Goal: Information Seeking & Learning: Learn about a topic

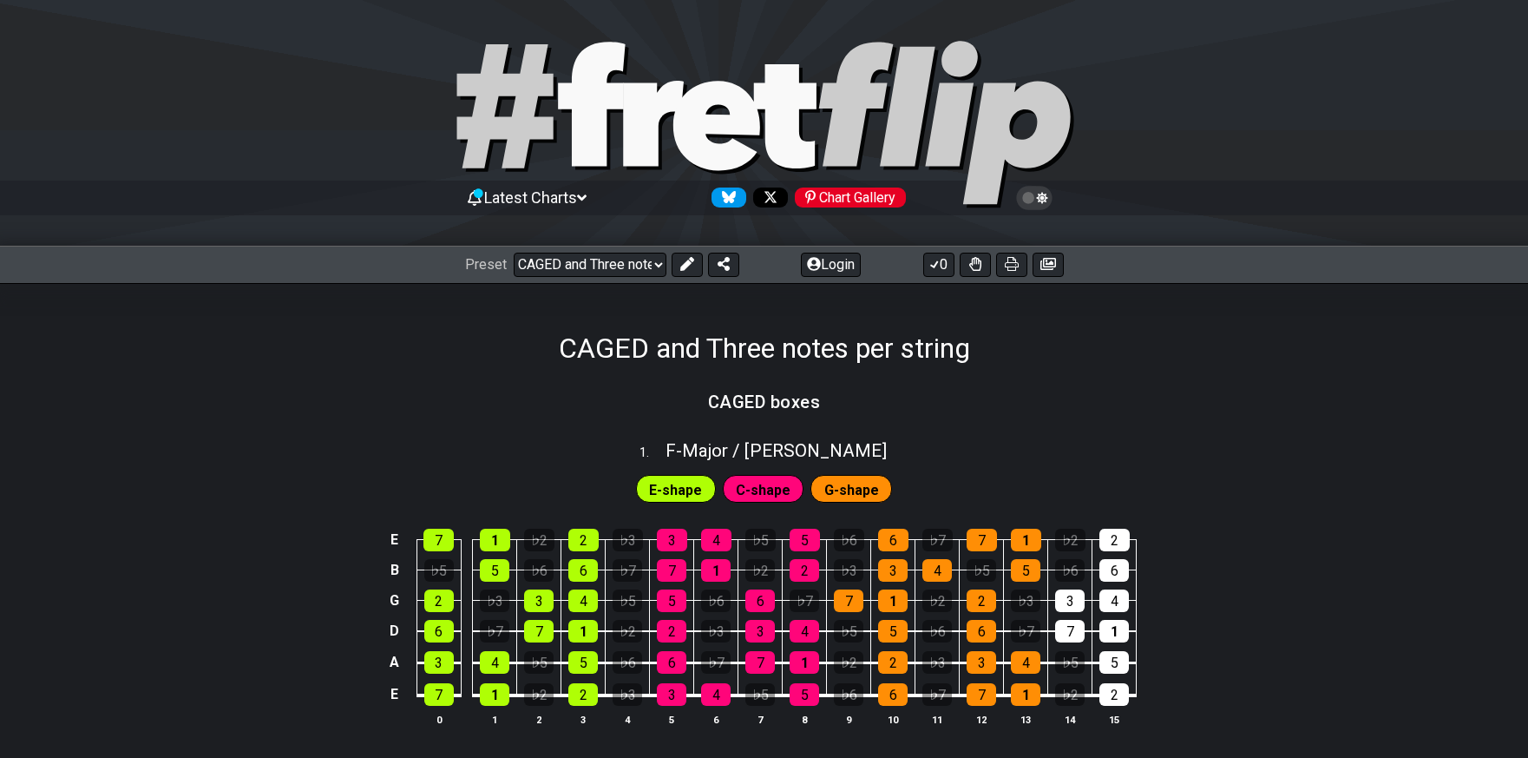
click at [760, 115] on icon at bounding box center [764, 125] width 625 height 174
select select "/welcome"
select select "C"
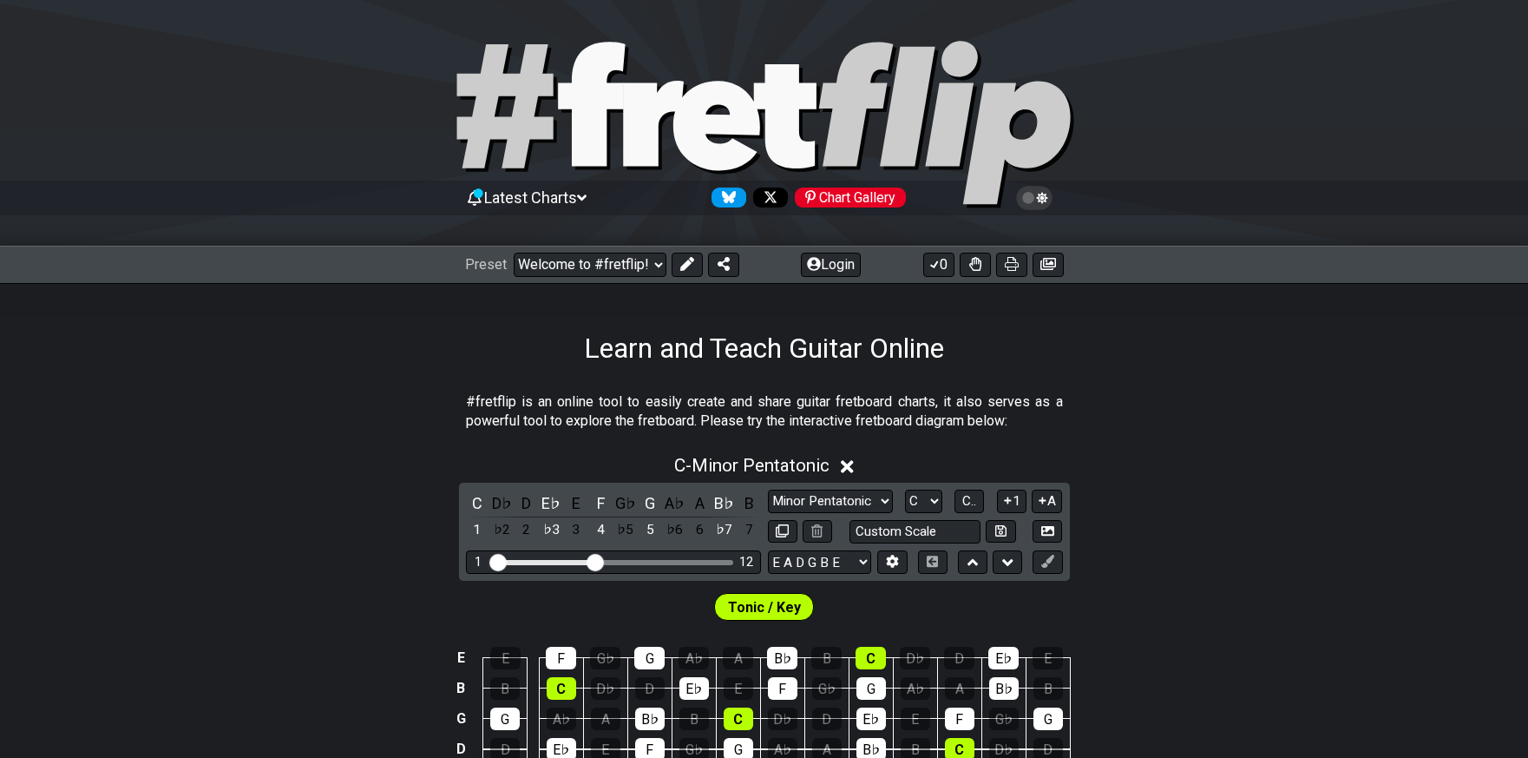
click at [573, 200] on span "Latest Charts" at bounding box center [530, 197] width 93 height 18
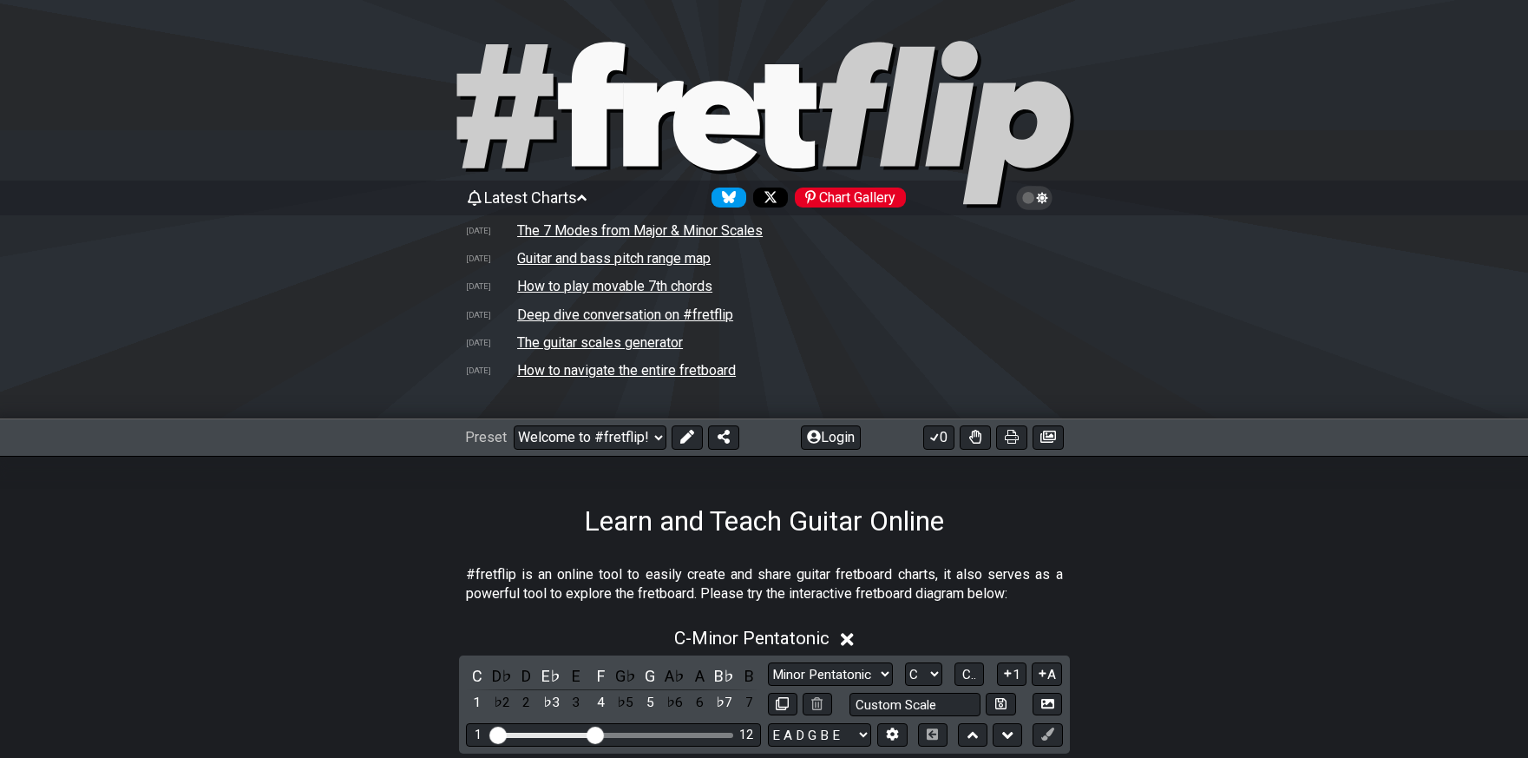
click at [543, 372] on td "How to navigate the entire fretboard" at bounding box center [626, 370] width 220 height 18
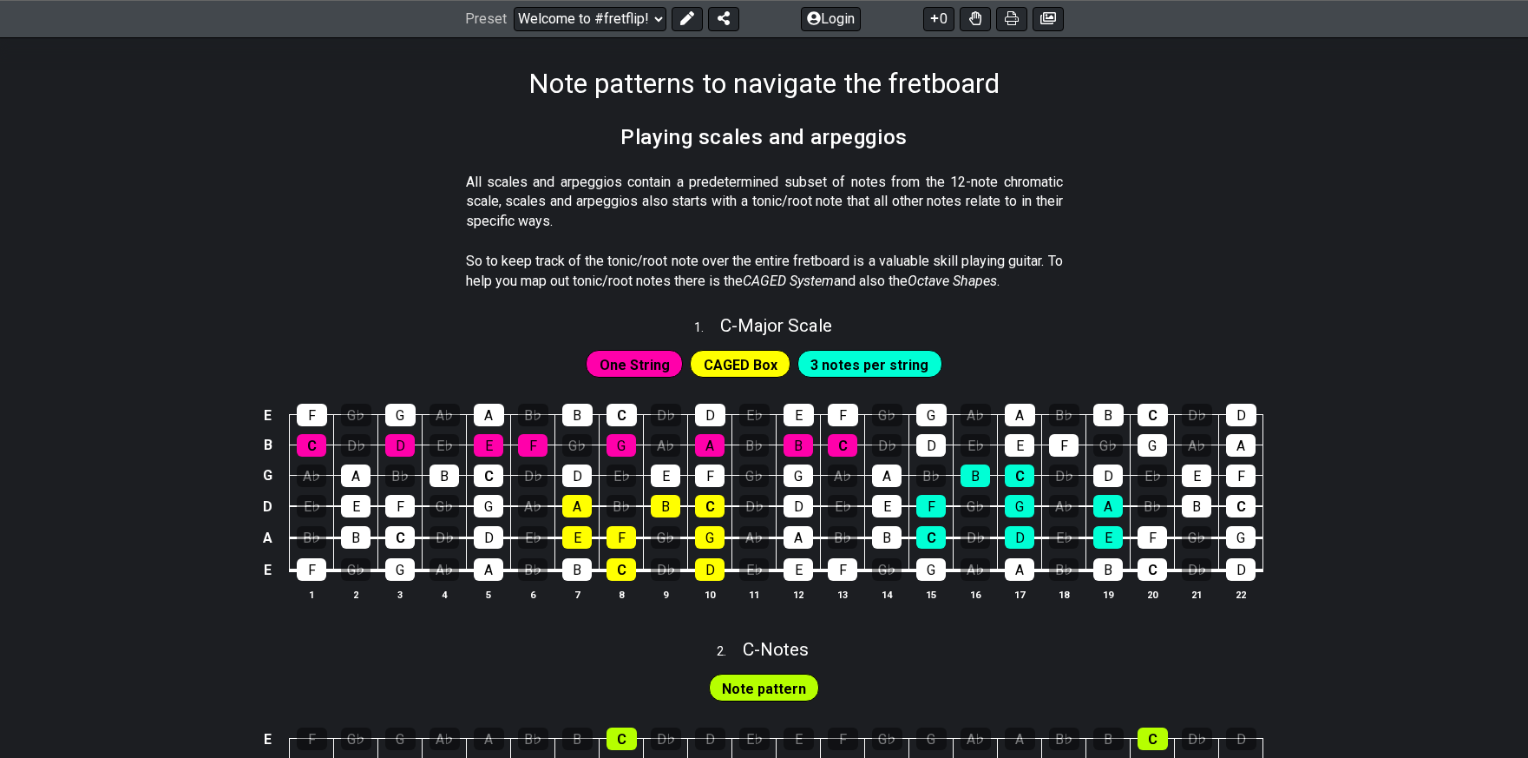
scroll to position [441, 0]
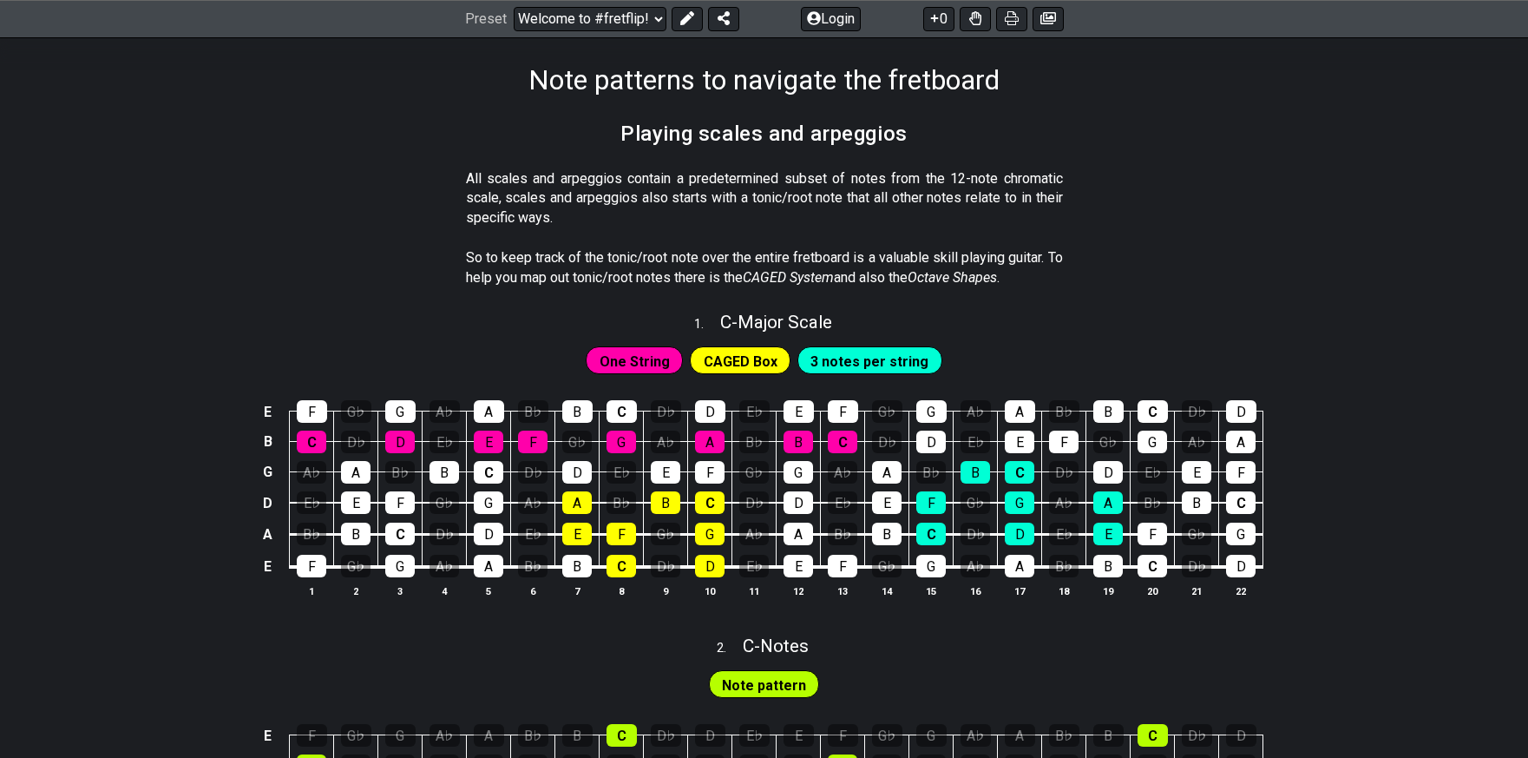
click at [655, 359] on span "One String" at bounding box center [635, 361] width 70 height 25
click at [765, 355] on span "CAGED Box" at bounding box center [741, 361] width 74 height 25
click at [864, 344] on div "One String CAGED Box 3 notes per string" at bounding box center [763, 360] width 363 height 35
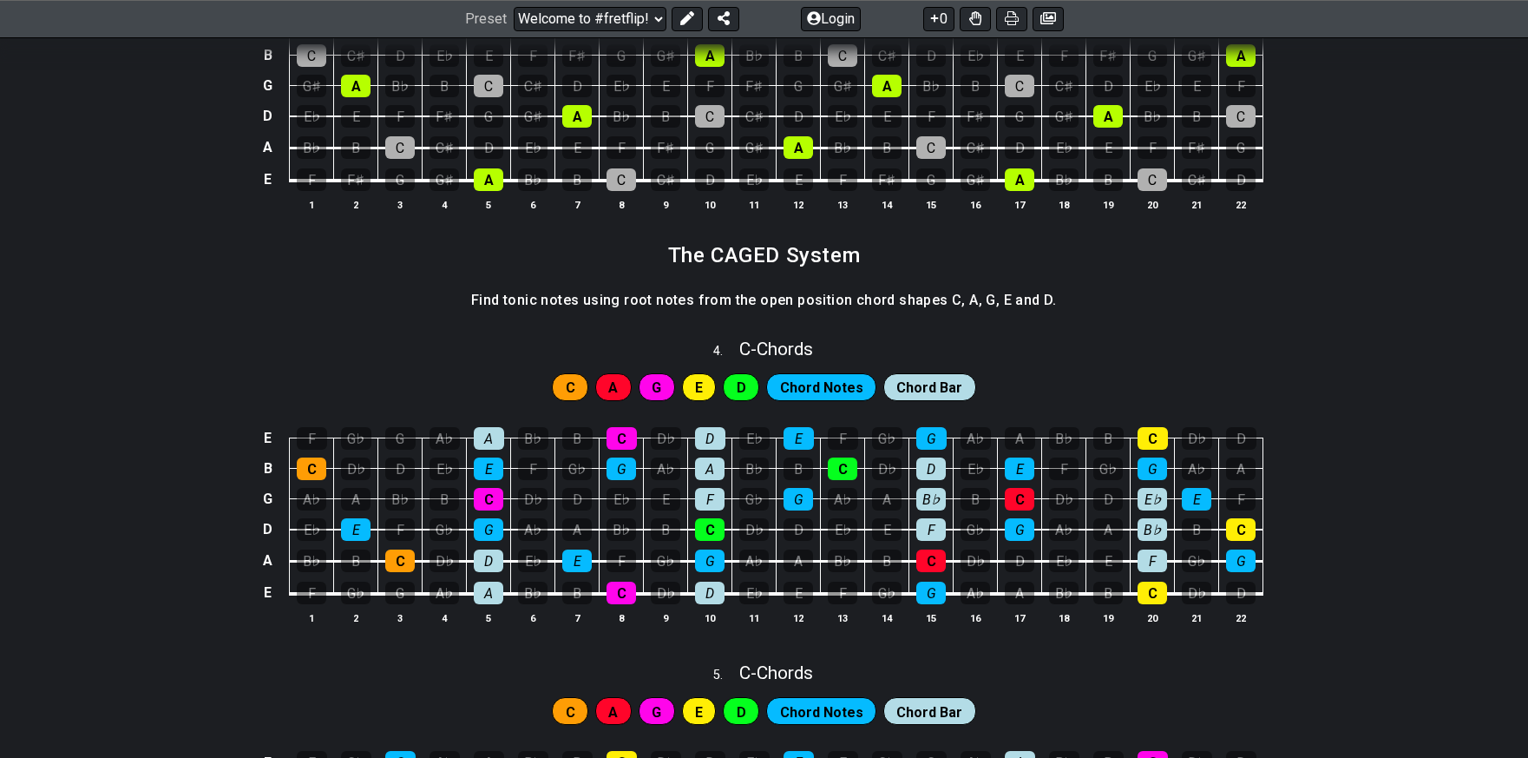
scroll to position [1522, 0]
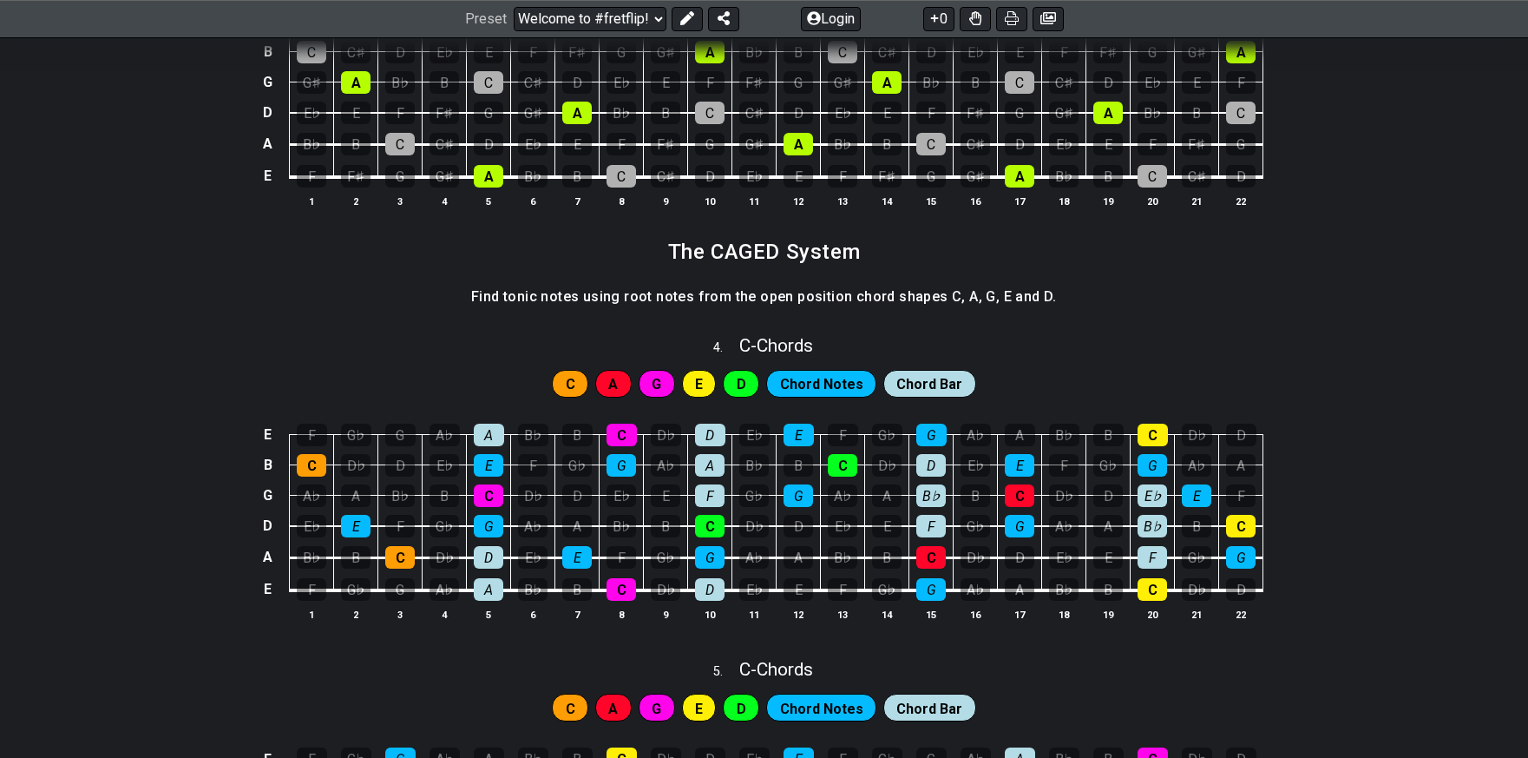
click at [814, 386] on span "Chord Notes" at bounding box center [821, 383] width 83 height 25
click at [797, 391] on span "Chord Notes" at bounding box center [821, 383] width 83 height 25
click at [947, 378] on span "Chord Bar" at bounding box center [930, 383] width 66 height 25
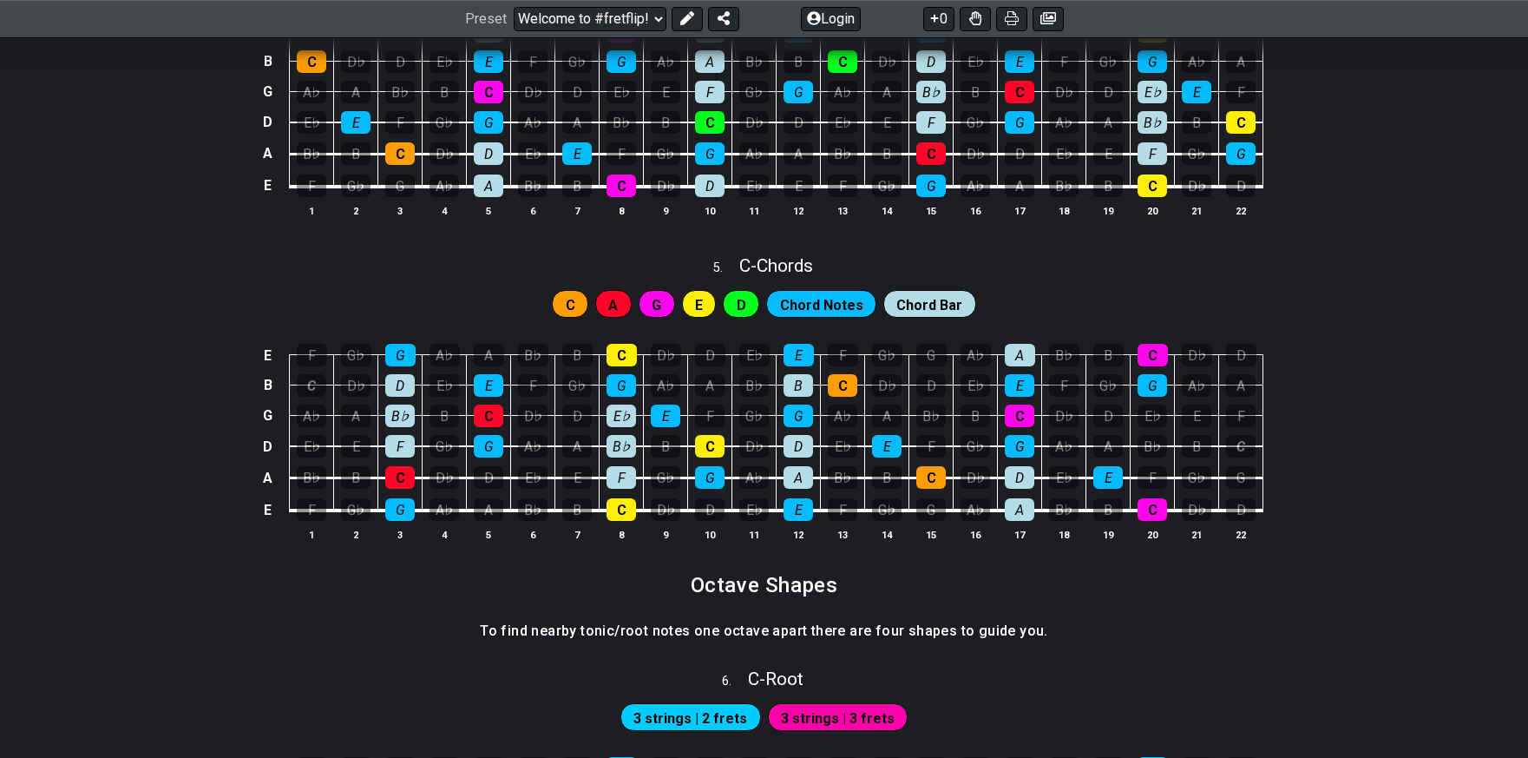
scroll to position [1728, 0]
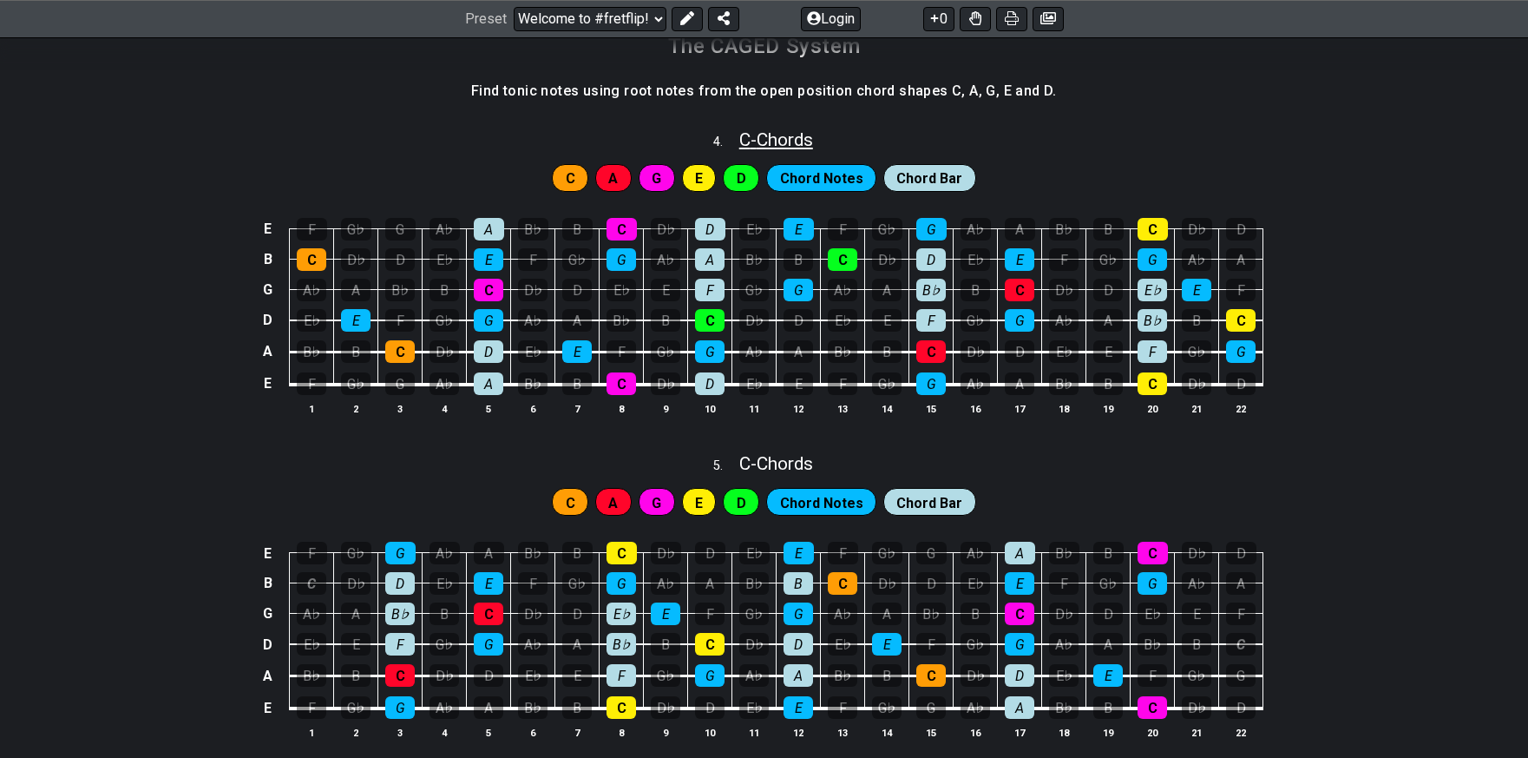
click at [762, 136] on span "C - Chords" at bounding box center [776, 139] width 74 height 21
select select "C"
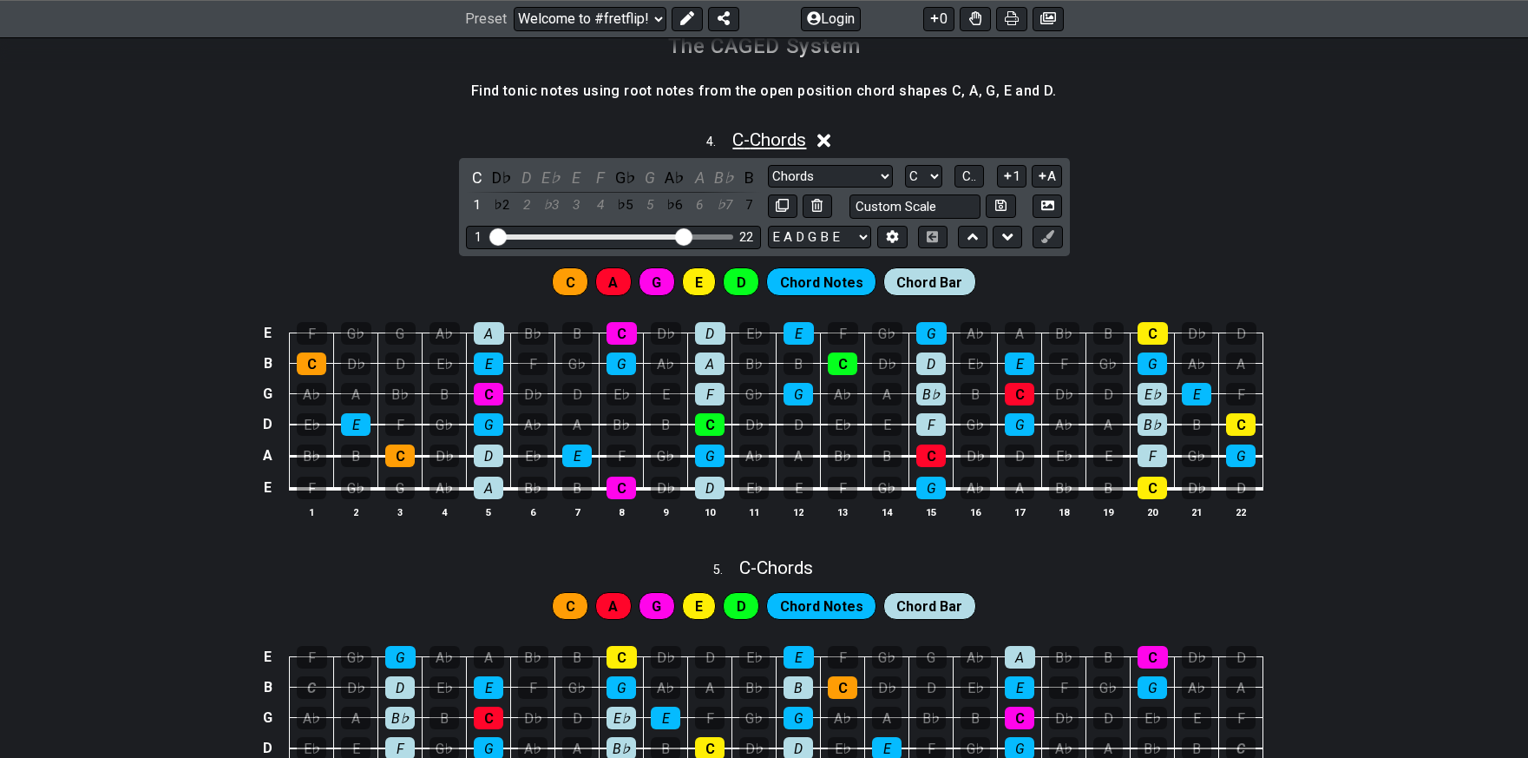
click at [762, 135] on span "C - Chords" at bounding box center [770, 139] width 74 height 21
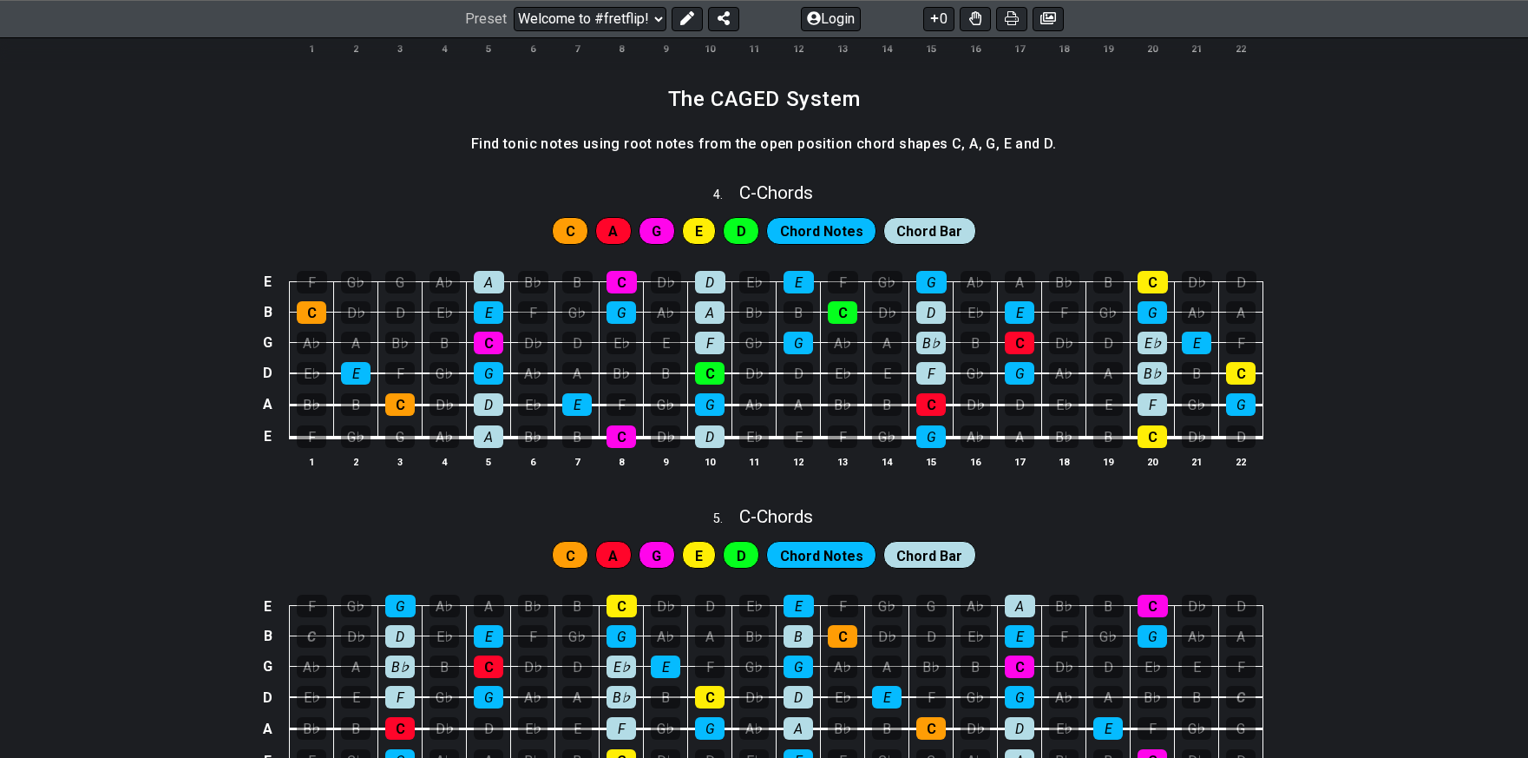
scroll to position [1645, 0]
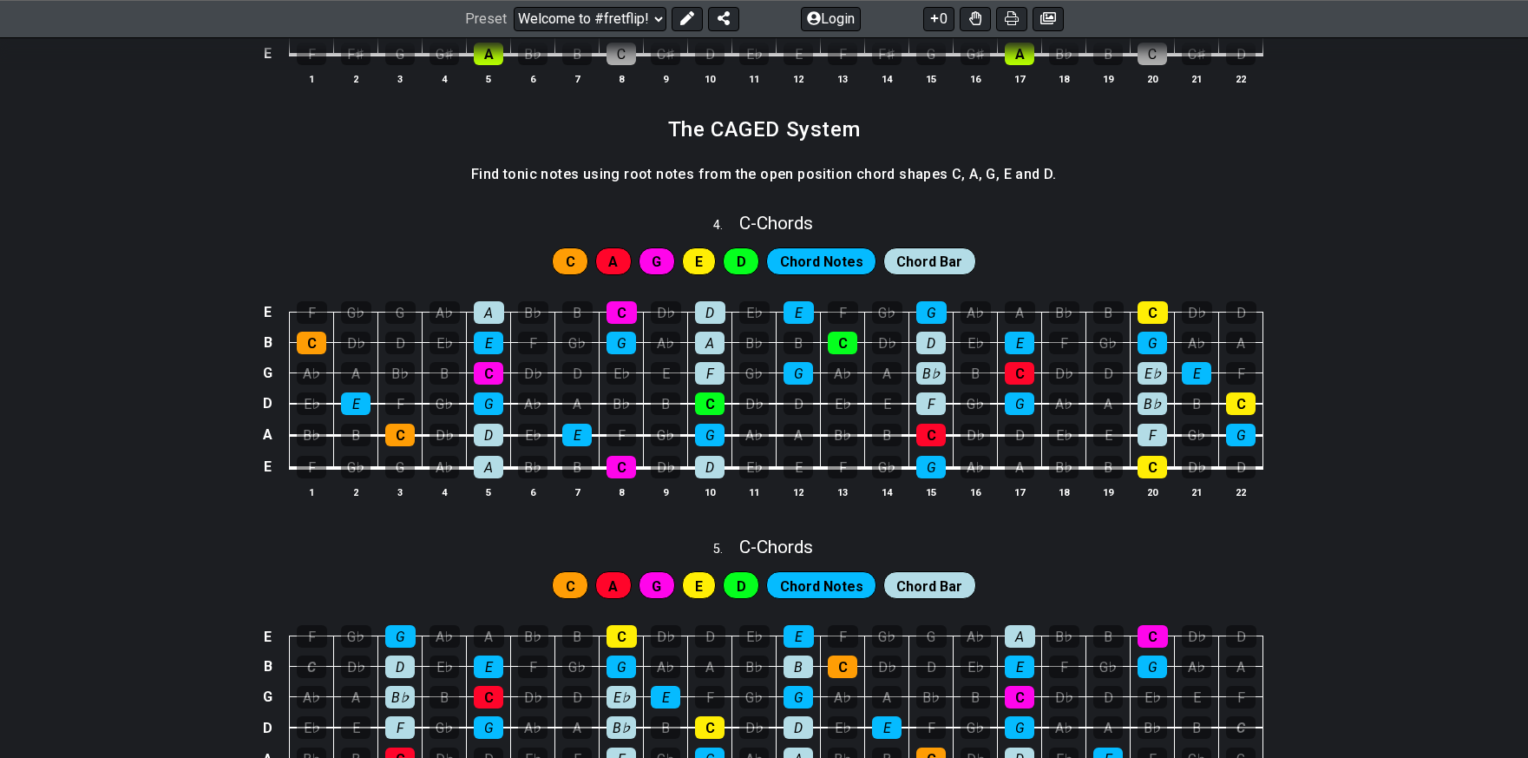
drag, startPoint x: 503, startPoint y: 173, endPoint x: 821, endPoint y: 160, distance: 318.8
click at [821, 160] on div "Find tonic notes using root notes from the open position chord shapes C, A, G, …" at bounding box center [764, 179] width 586 height 43
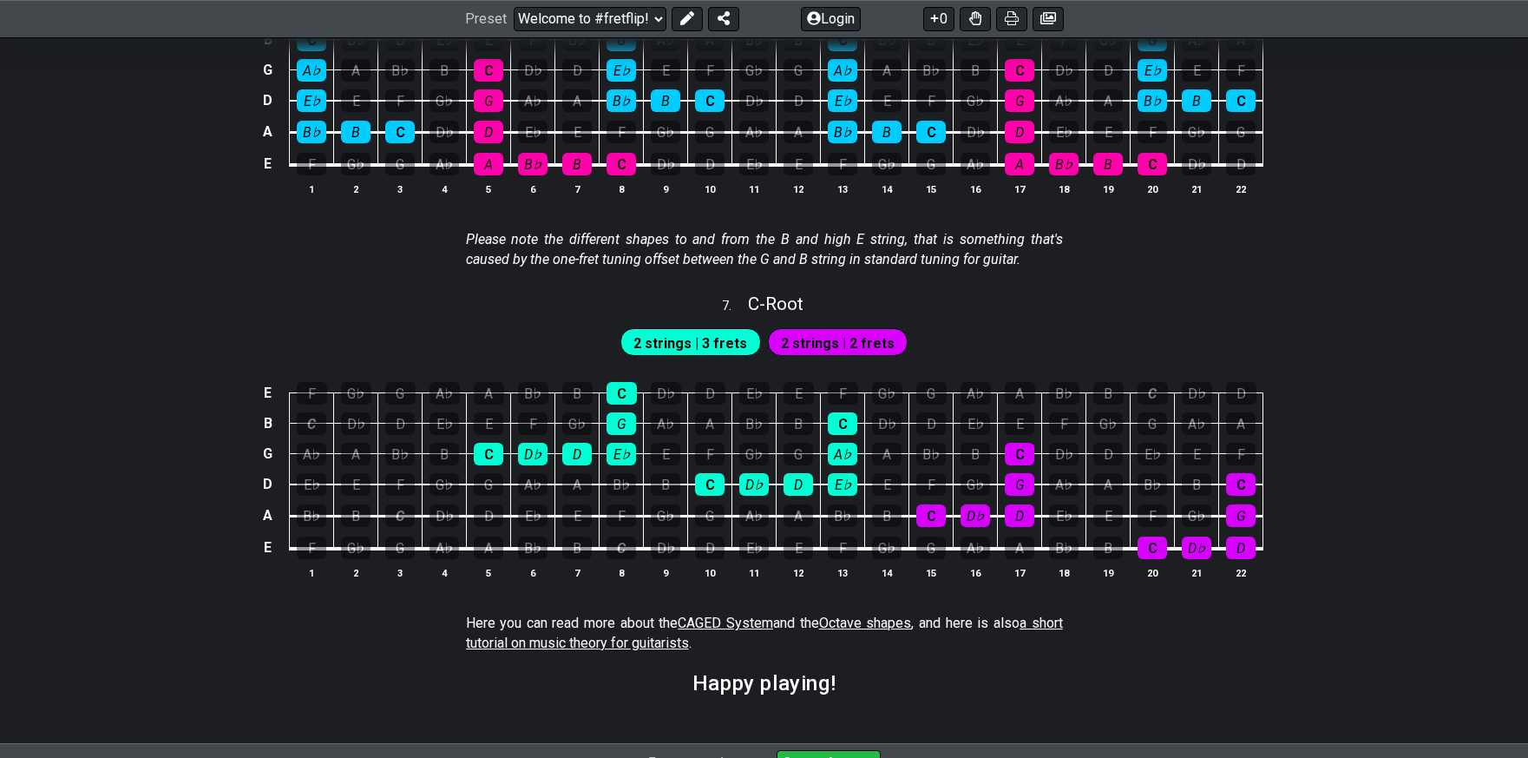
scroll to position [2684, 0]
click at [601, 639] on span "a short tutorial on music theory for guitarists" at bounding box center [764, 632] width 597 height 36
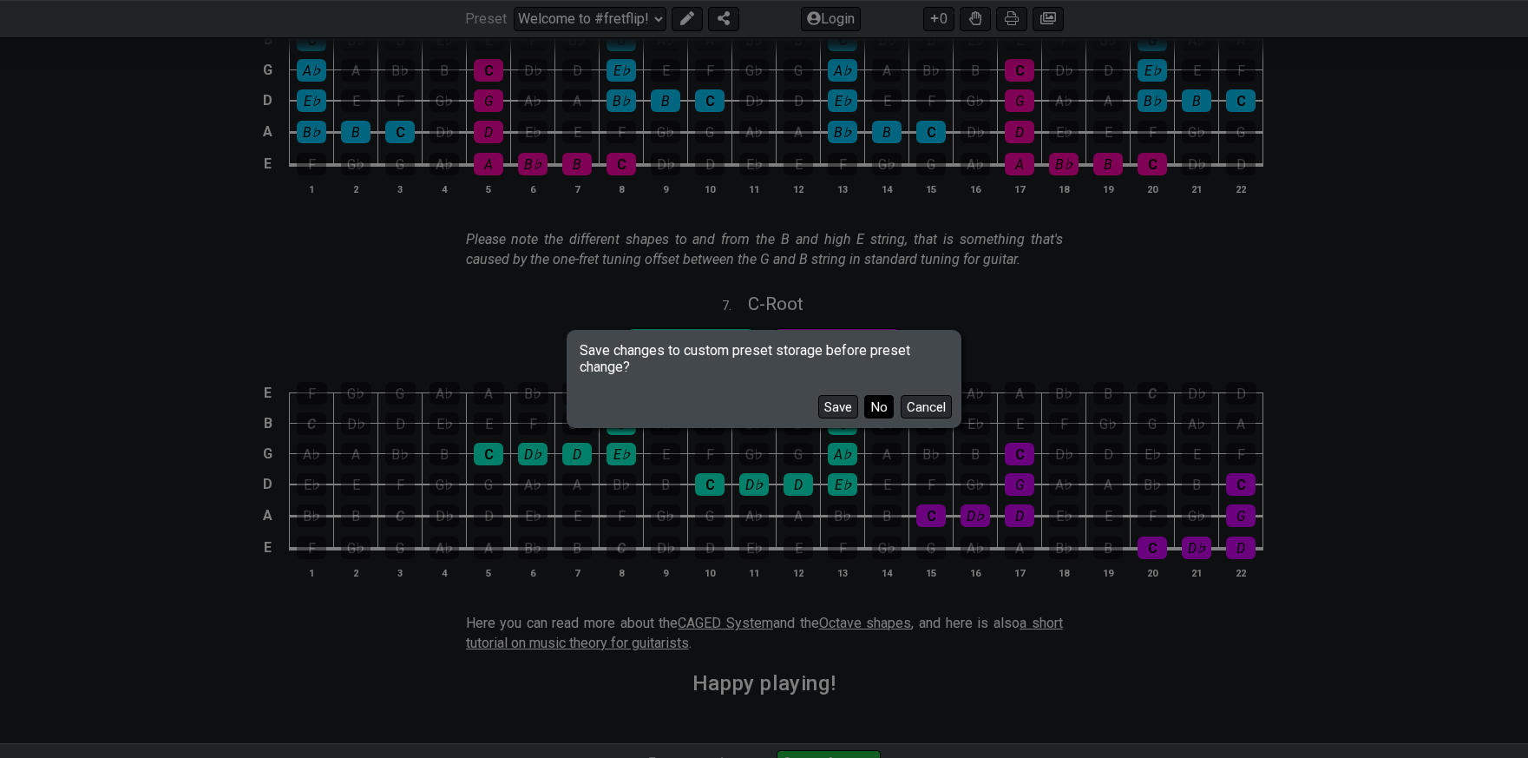
click at [875, 411] on button "No" at bounding box center [879, 406] width 30 height 23
select select "/scale-degrees-and-intervals"
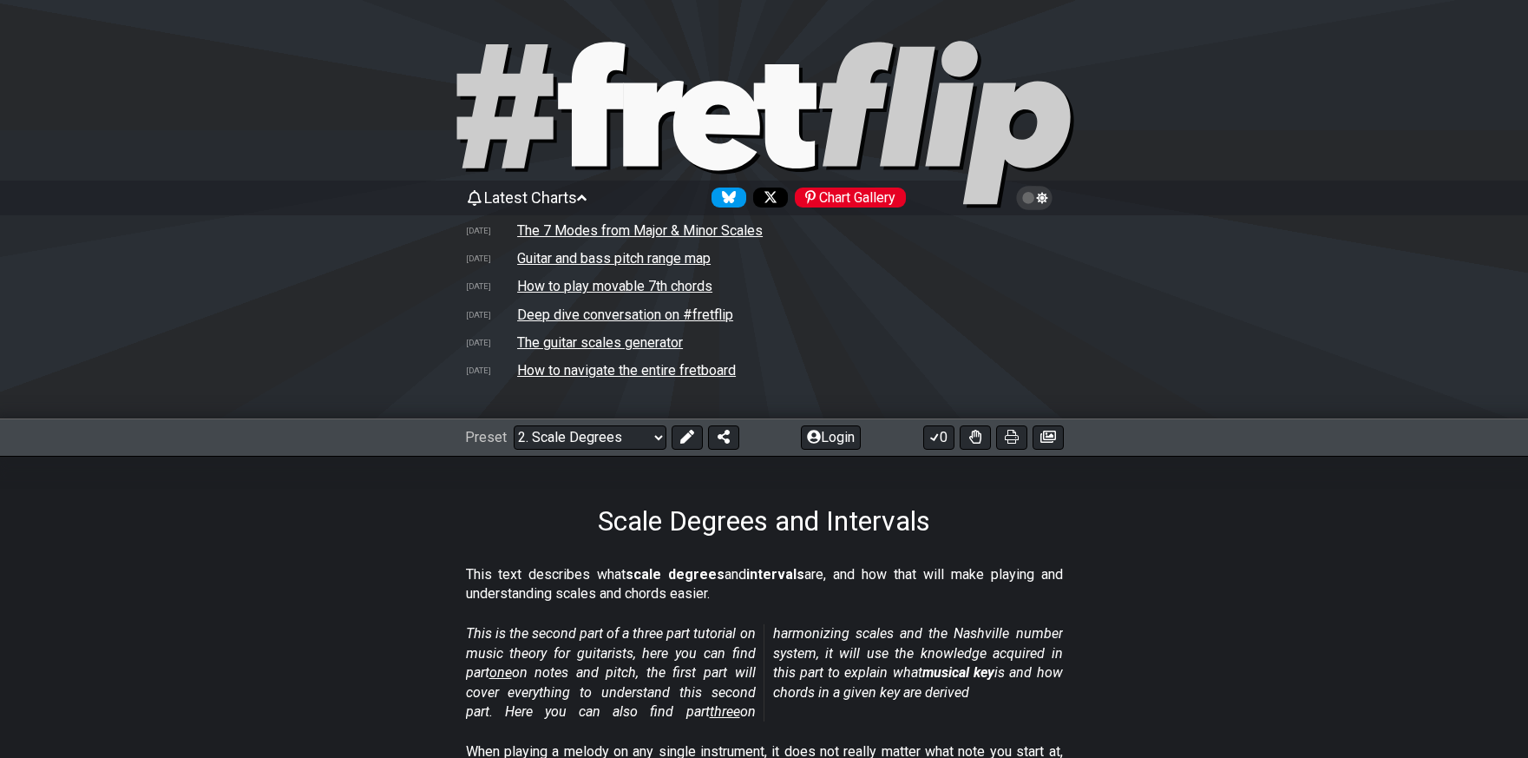
click at [1040, 483] on div "Scale Degrees and Intervals" at bounding box center [764, 497] width 1528 height 82
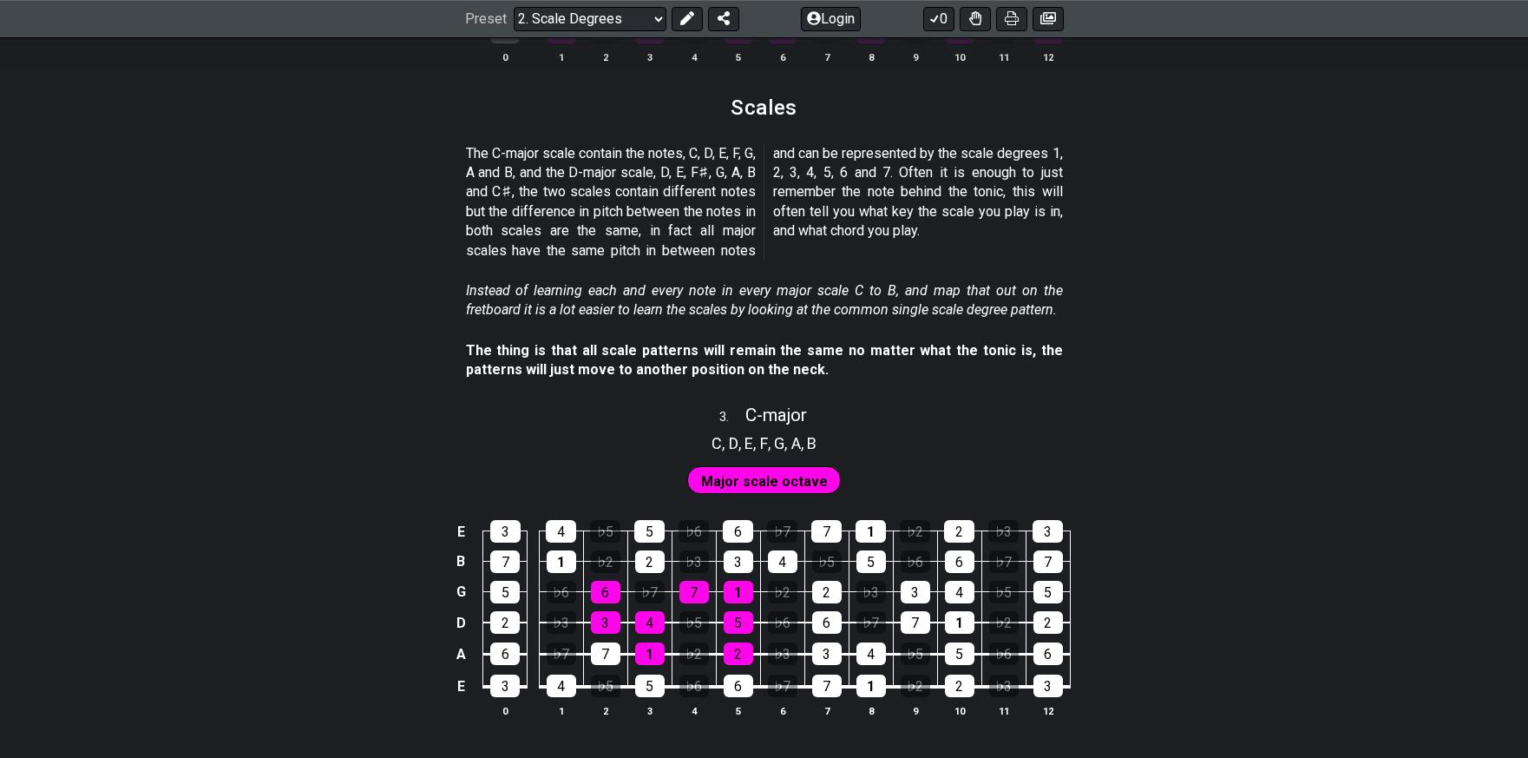
scroll to position [1977, 0]
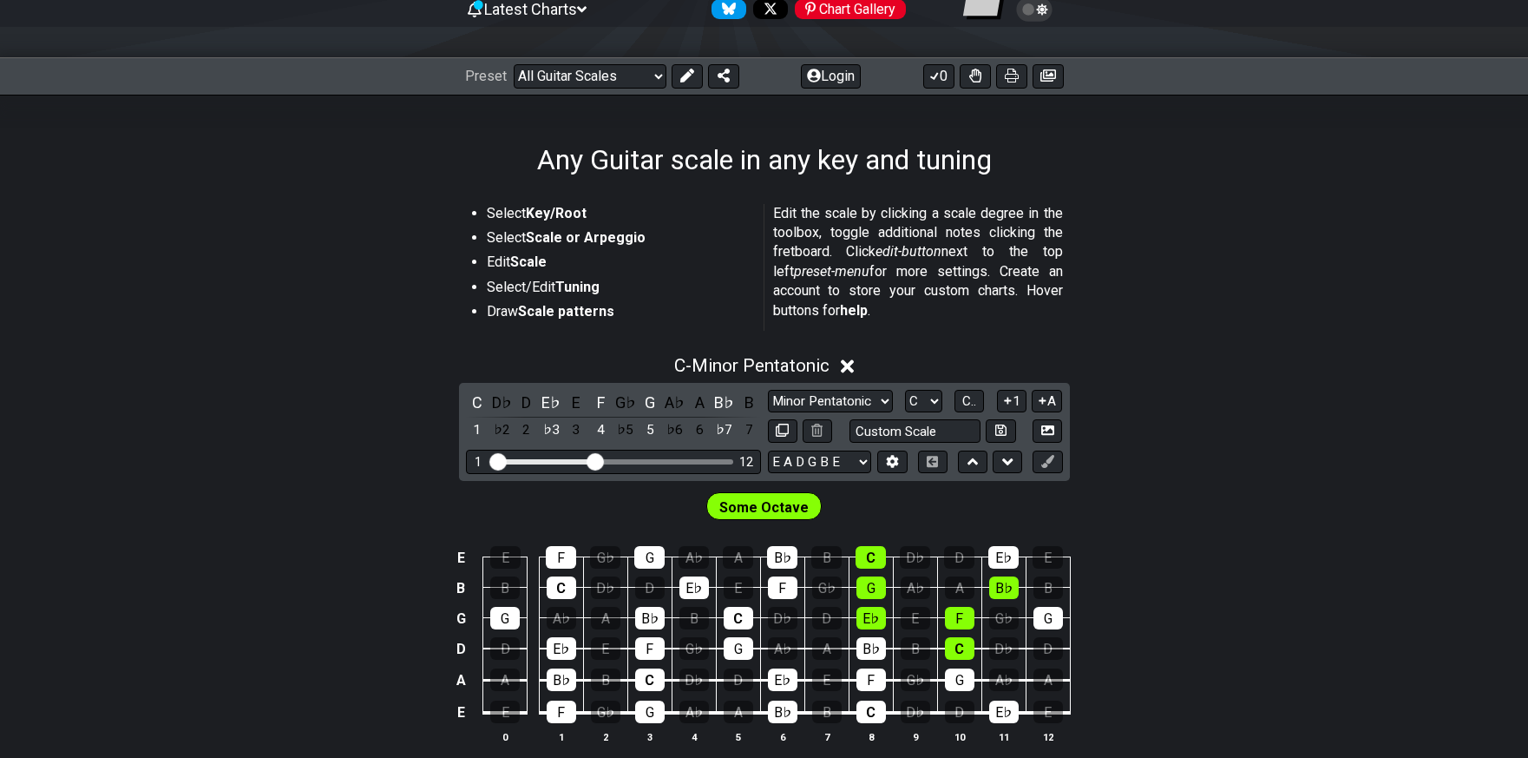
scroll to position [245, 0]
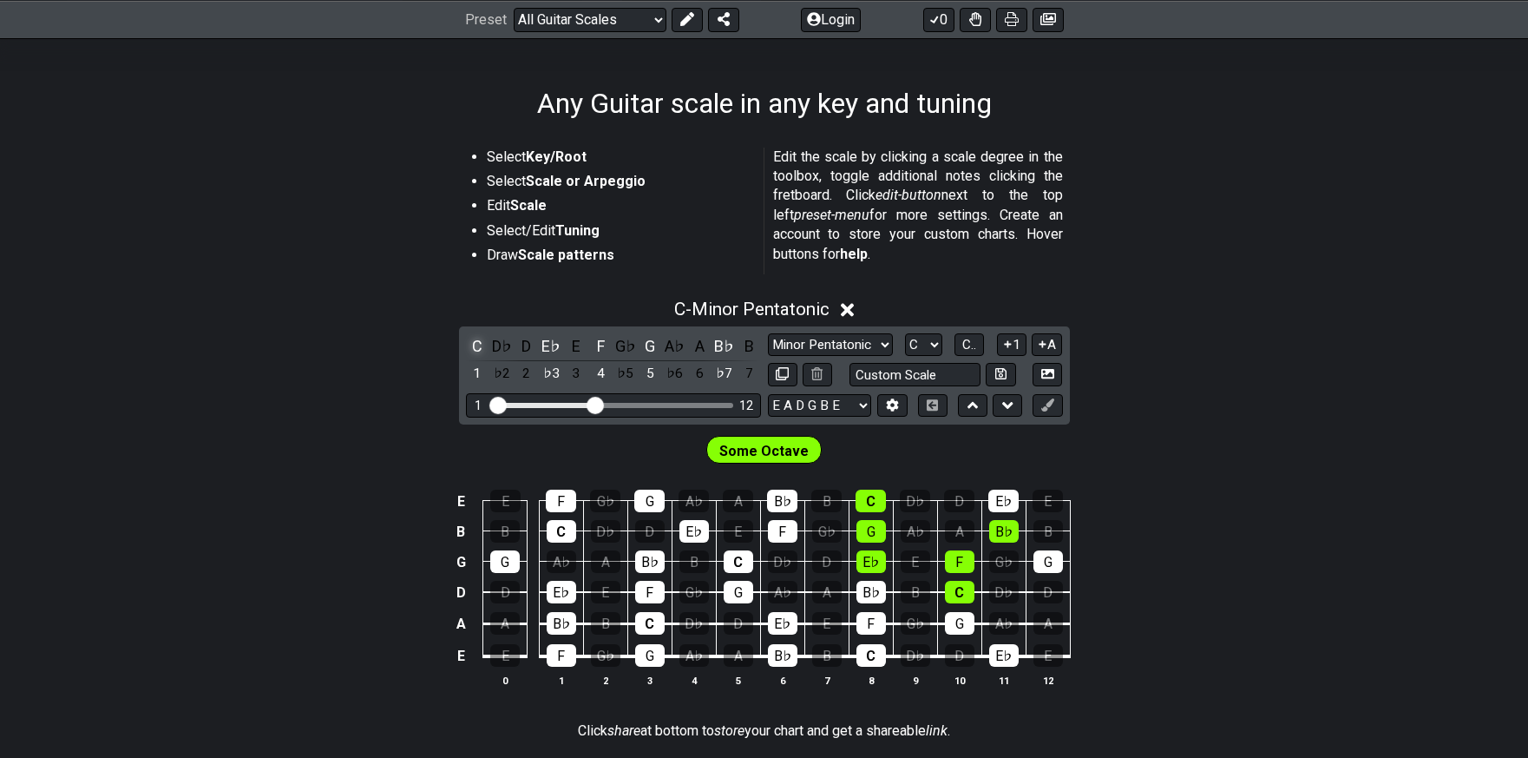
click at [471, 345] on div "C" at bounding box center [477, 345] width 23 height 23
click at [478, 351] on div "C" at bounding box center [477, 345] width 23 height 23
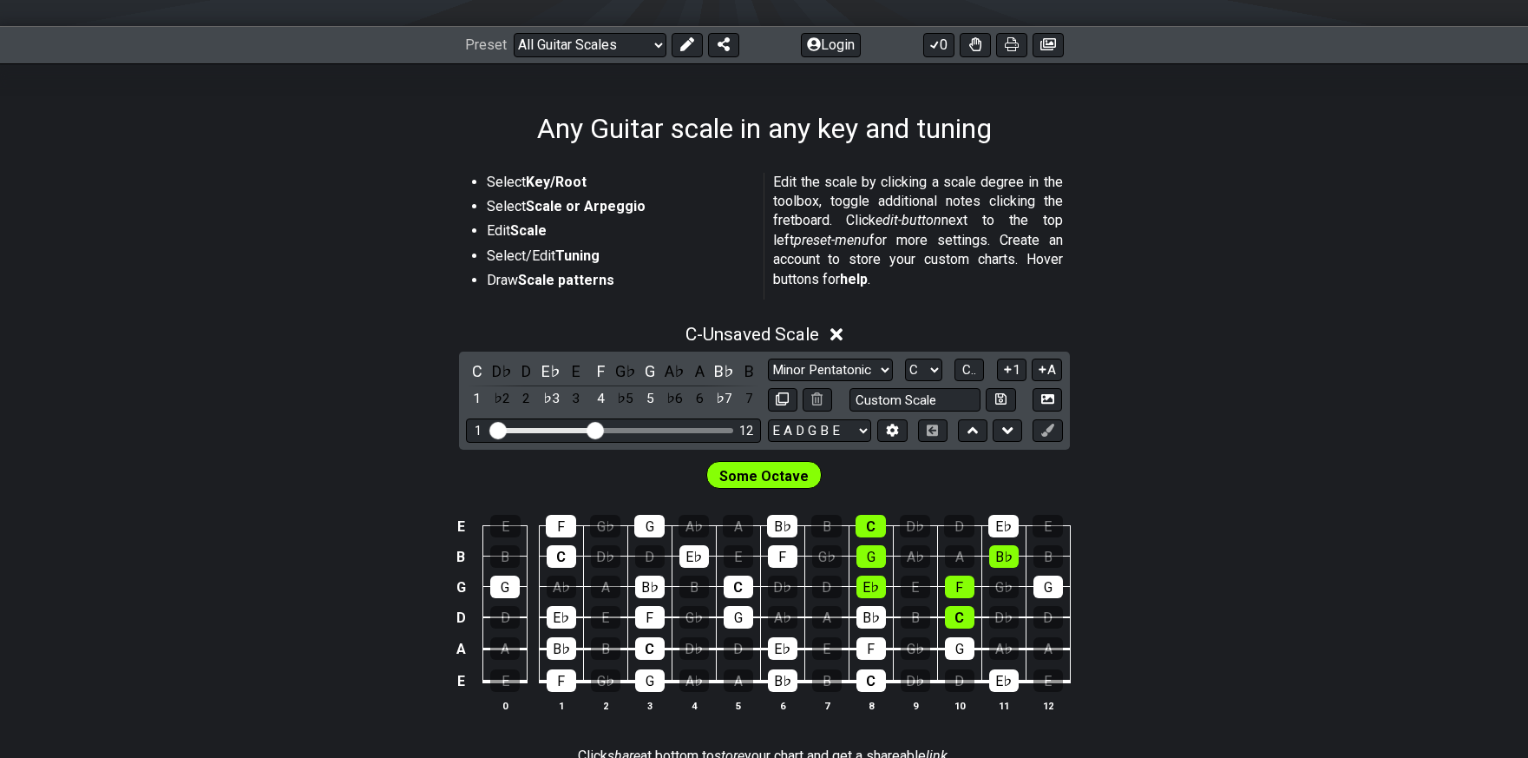
scroll to position [218, 0]
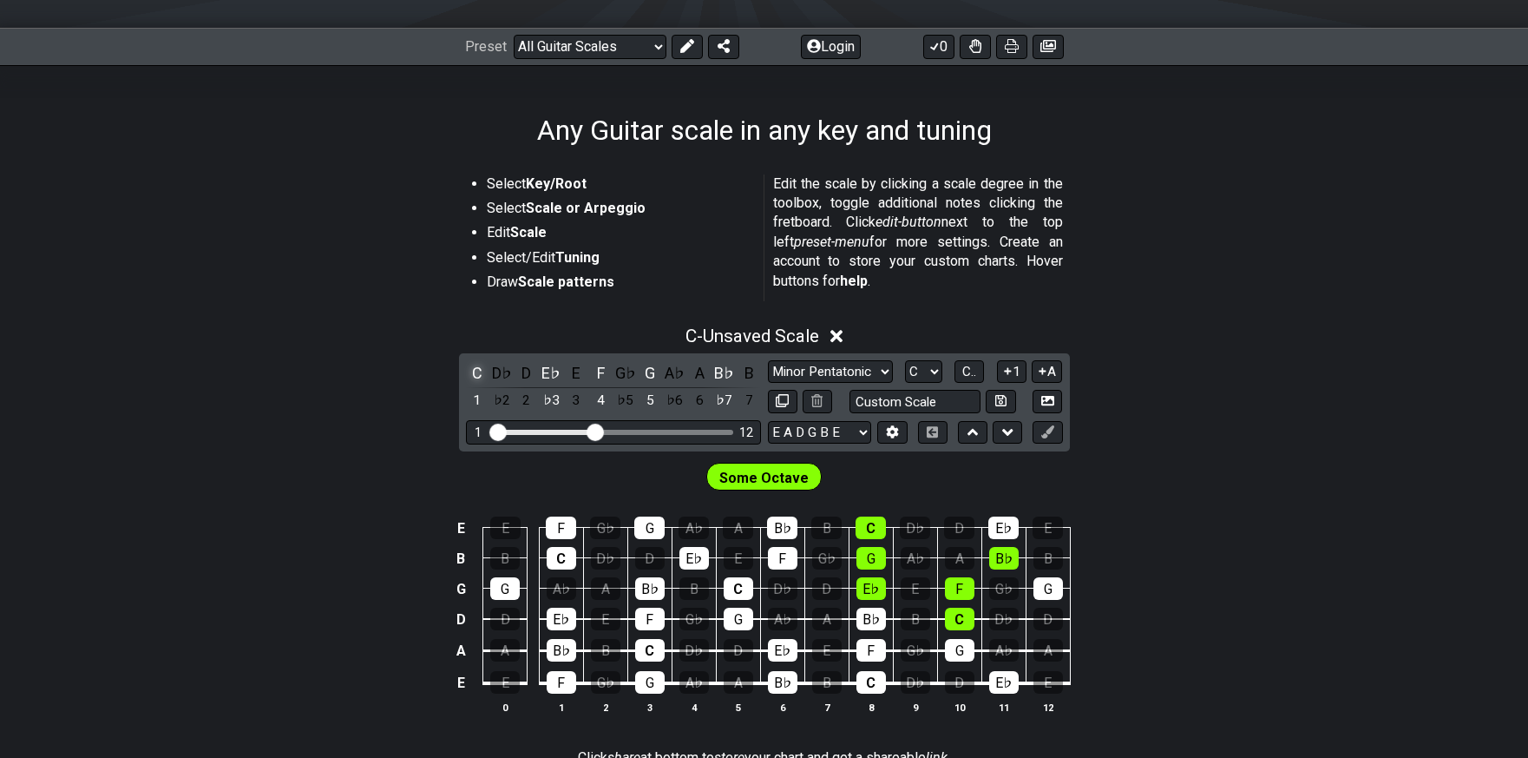
click at [477, 372] on div "C" at bounding box center [477, 372] width 23 height 23
click at [889, 367] on select "Minor Pentatonic Root Minor Pentatonic Major Pentatonic Minor Blues Major Blues…" at bounding box center [830, 371] width 125 height 23
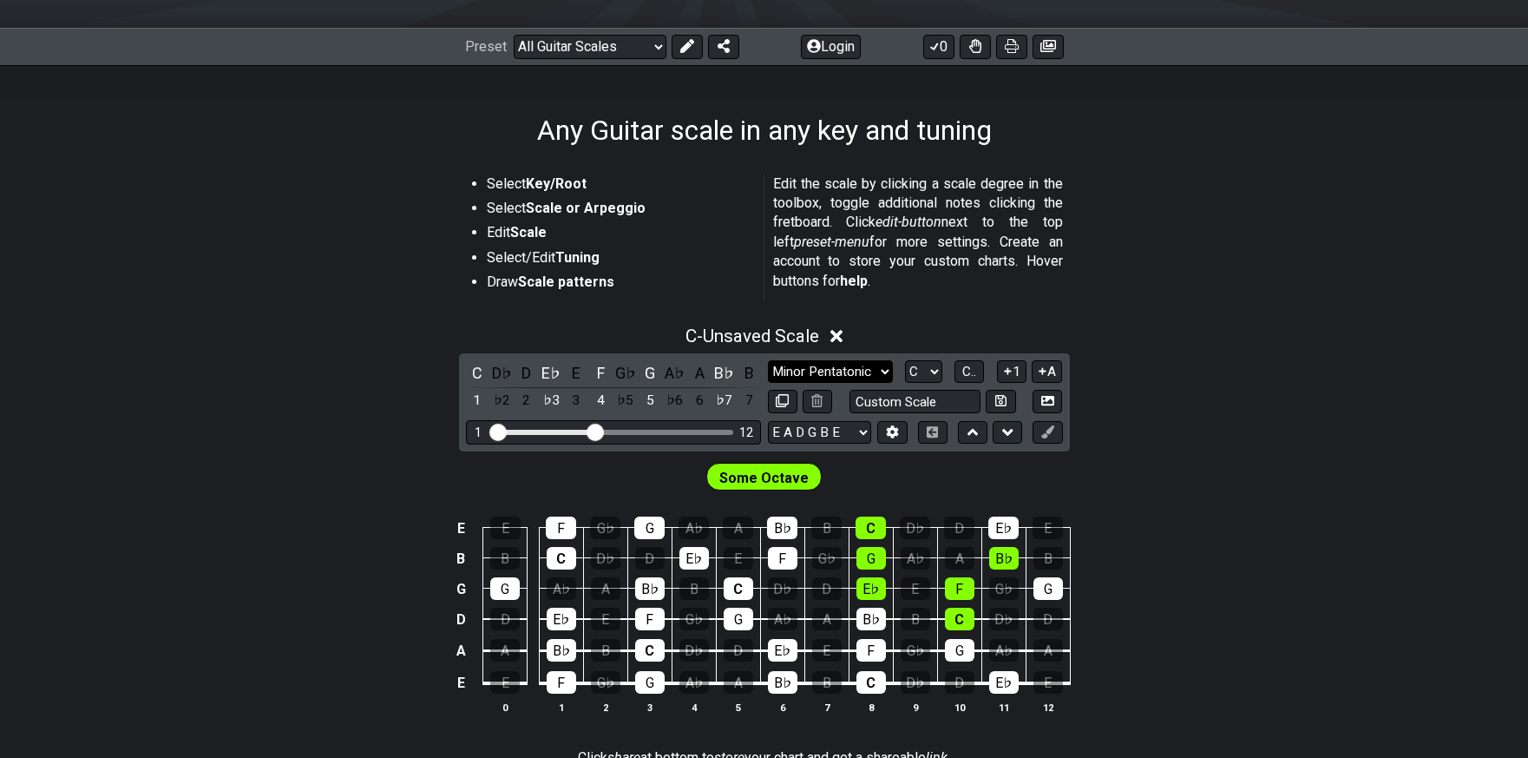
click at [768, 360] on select "Minor Pentatonic Root Minor Pentatonic Major Pentatonic Minor Blues Major Blues…" at bounding box center [830, 371] width 125 height 23
click at [903, 405] on input "text" at bounding box center [916, 401] width 132 height 23
type input "Custom Scale"
click at [1196, 345] on div "C - Unsaved Scale" at bounding box center [764, 331] width 1528 height 32
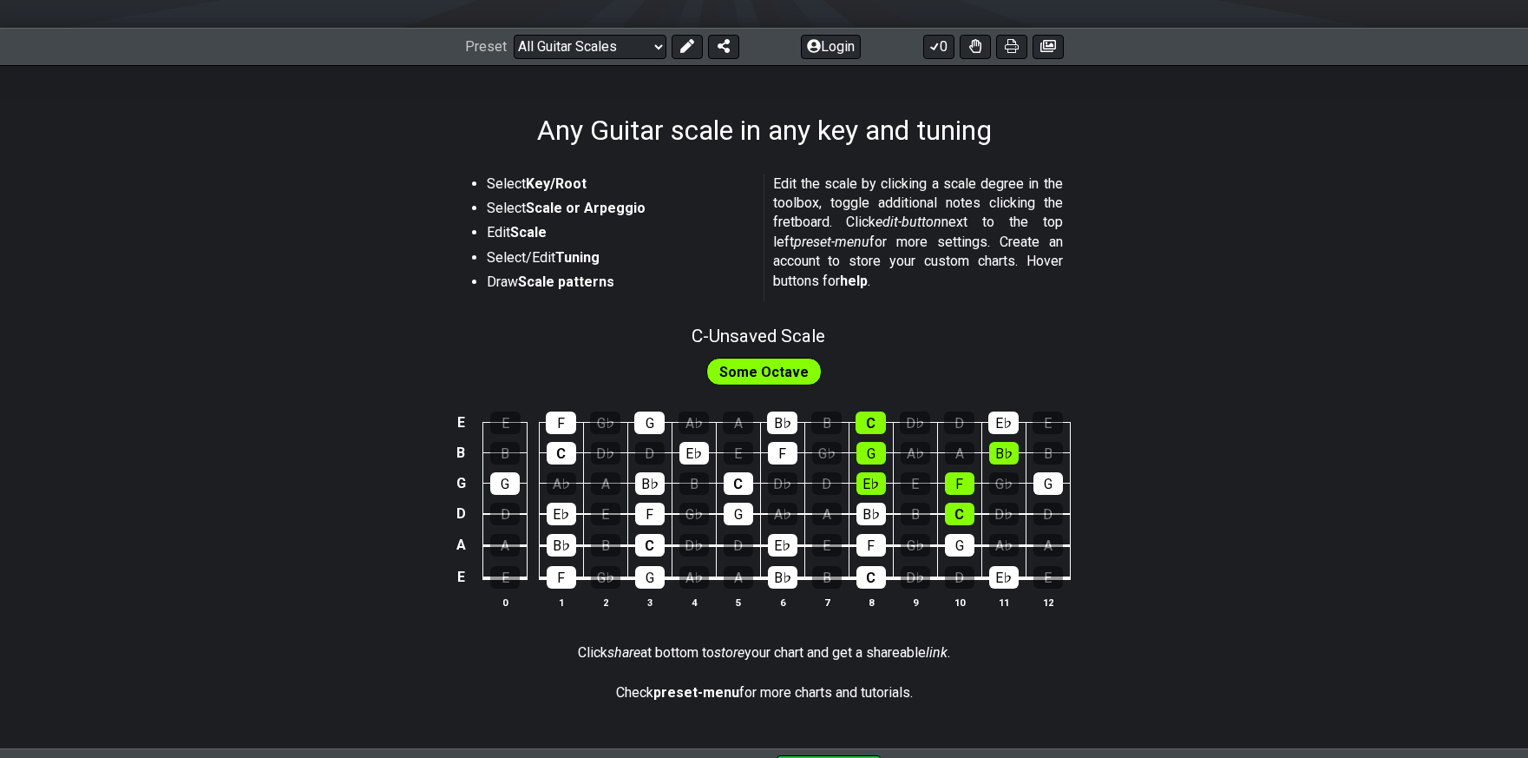
click at [941, 338] on div "C - Unsaved Scale" at bounding box center [764, 330] width 1528 height 30
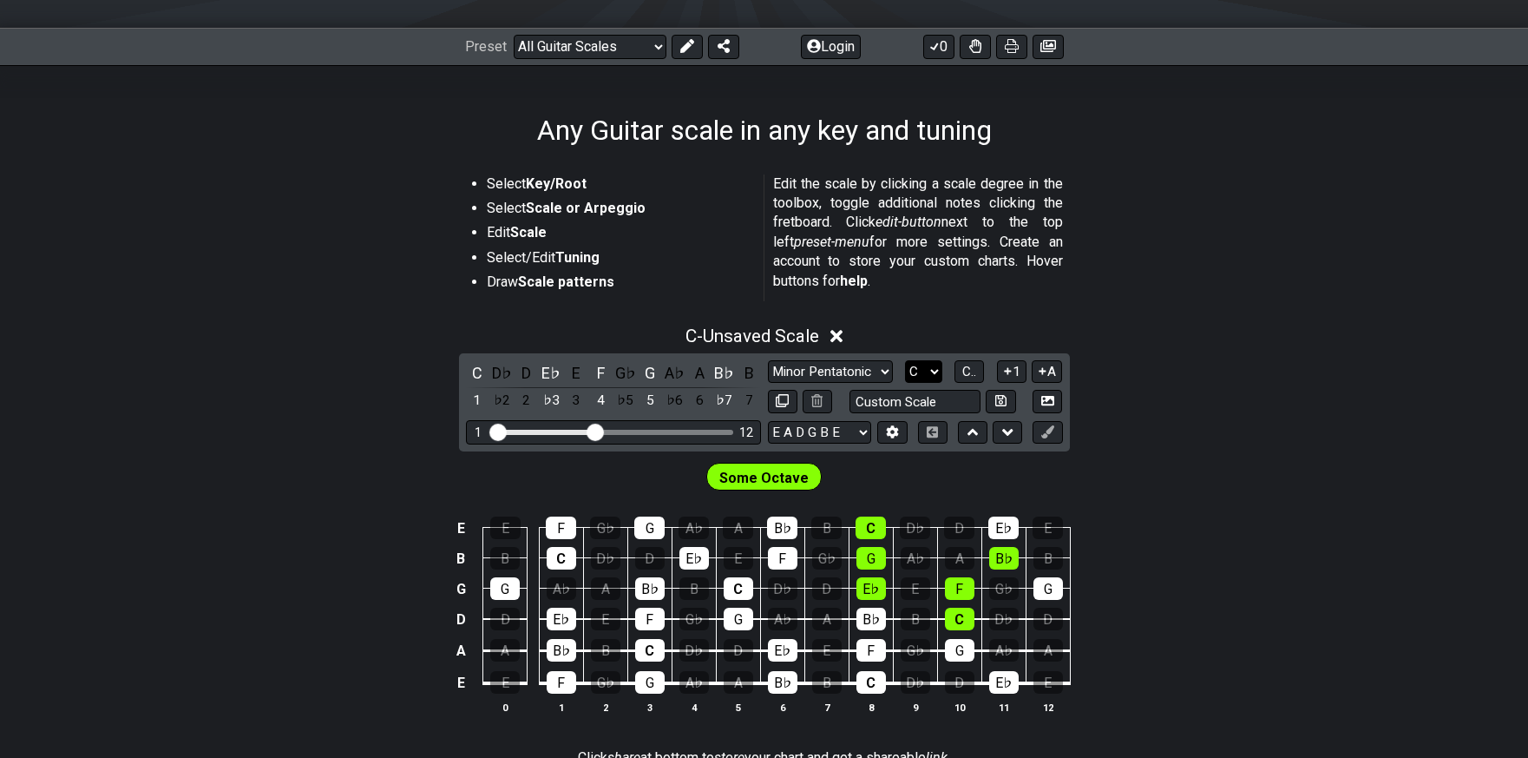
click at [928, 367] on select "A♭ A A♯ B♭ B C C♯ D♭ D D♯ E♭ E F F♯ G♭ G G♯" at bounding box center [923, 371] width 37 height 23
select select "E"
click at [905, 360] on select "A♭ A A♯ B♭ B C C♯ D♭ D D♯ E♭ E F F♯ G♭ G G♯" at bounding box center [923, 371] width 37 height 23
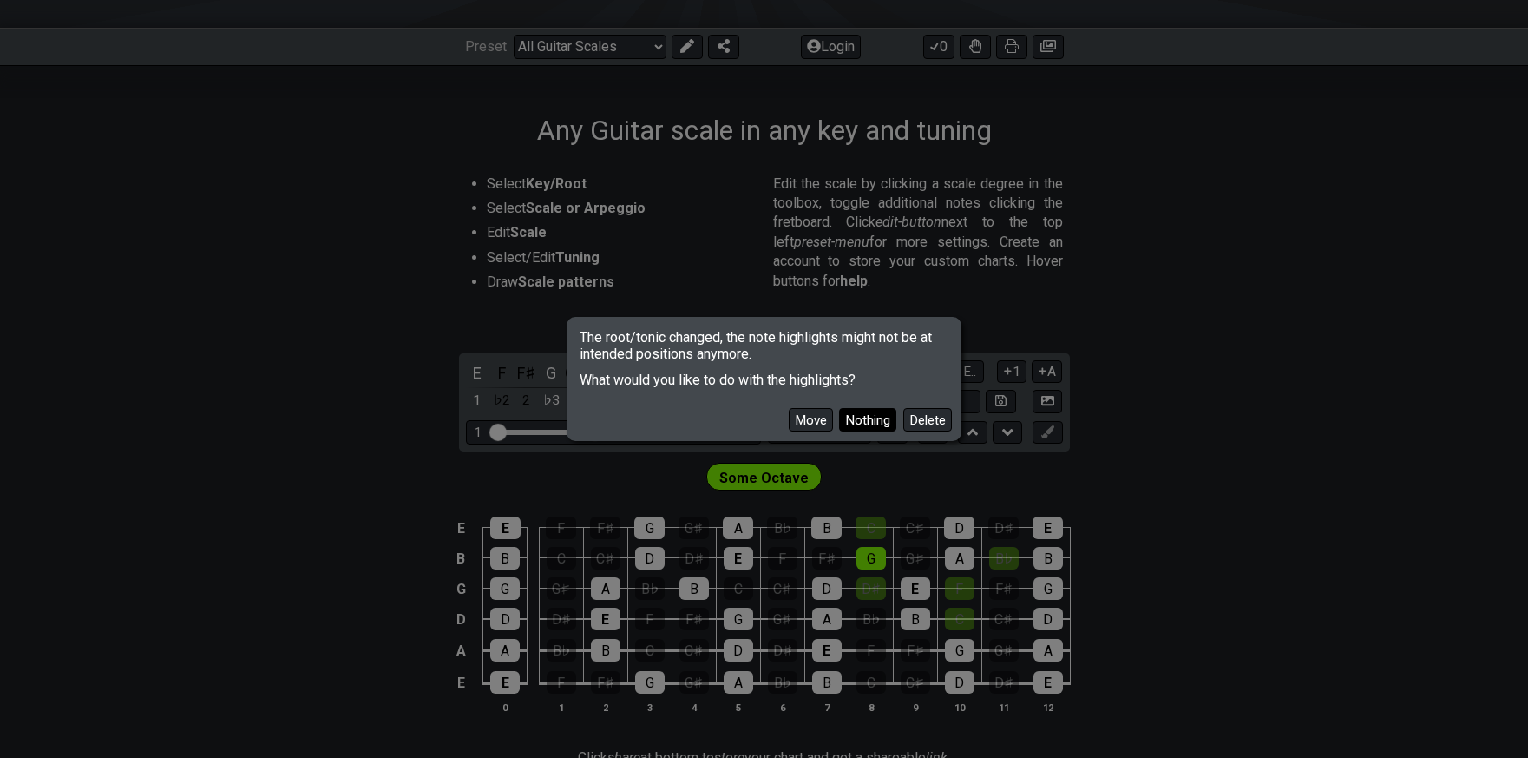
click at [874, 423] on button "Nothing" at bounding box center [867, 419] width 57 height 23
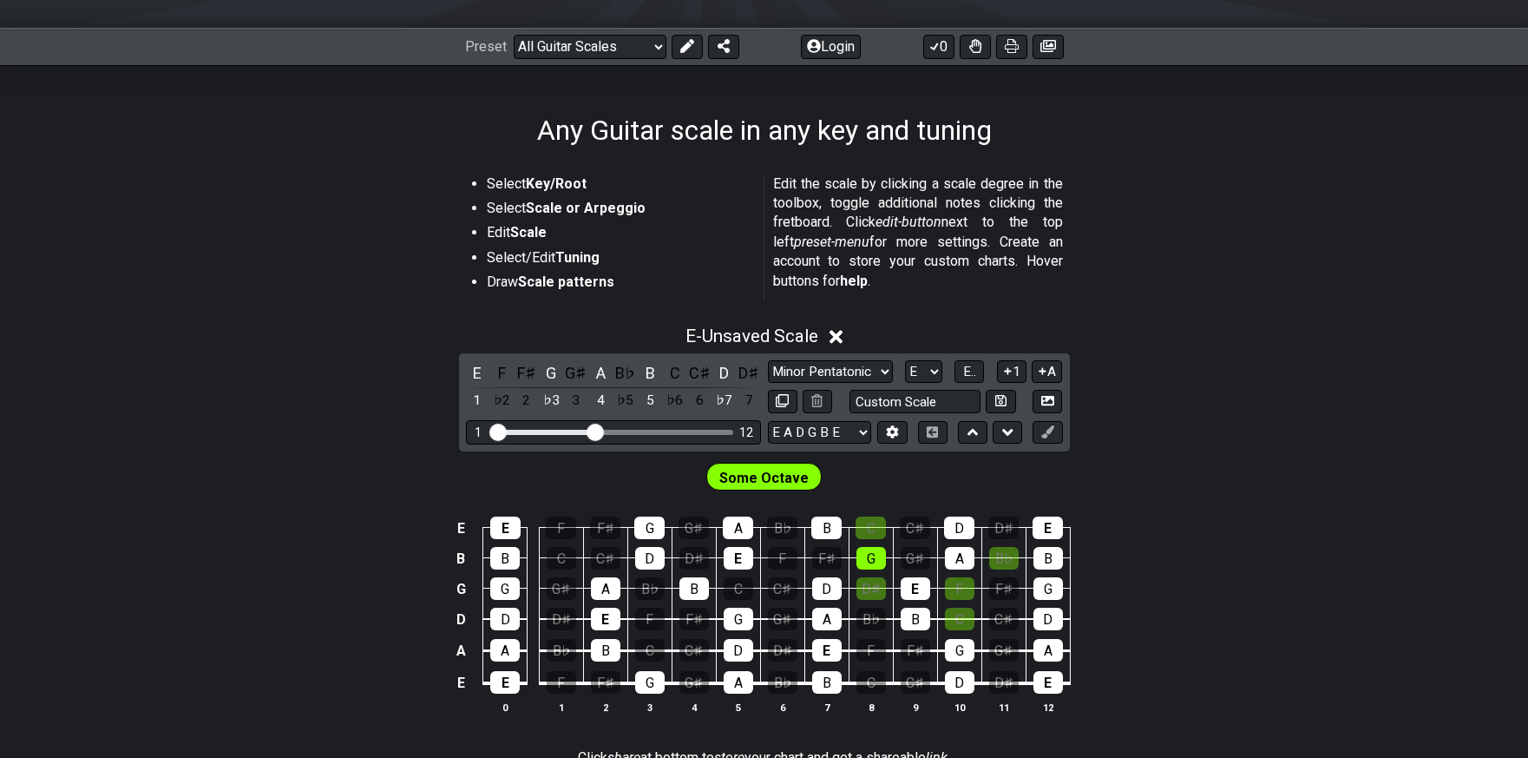
click at [1278, 393] on div "E - Unsaved Scale E F F♯ G G♯ A B♭ B C C♯ D D♯ 1 ♭2 2 ♭3 3 4 ♭5 5 ♭6 6 ♭7 7 Min…" at bounding box center [764, 527] width 1528 height 424
drag, startPoint x: 592, startPoint y: 431, endPoint x: 569, endPoint y: 444, distance: 26.1
click at [559, 430] on input "Visible fret range" at bounding box center [613, 430] width 246 height 0
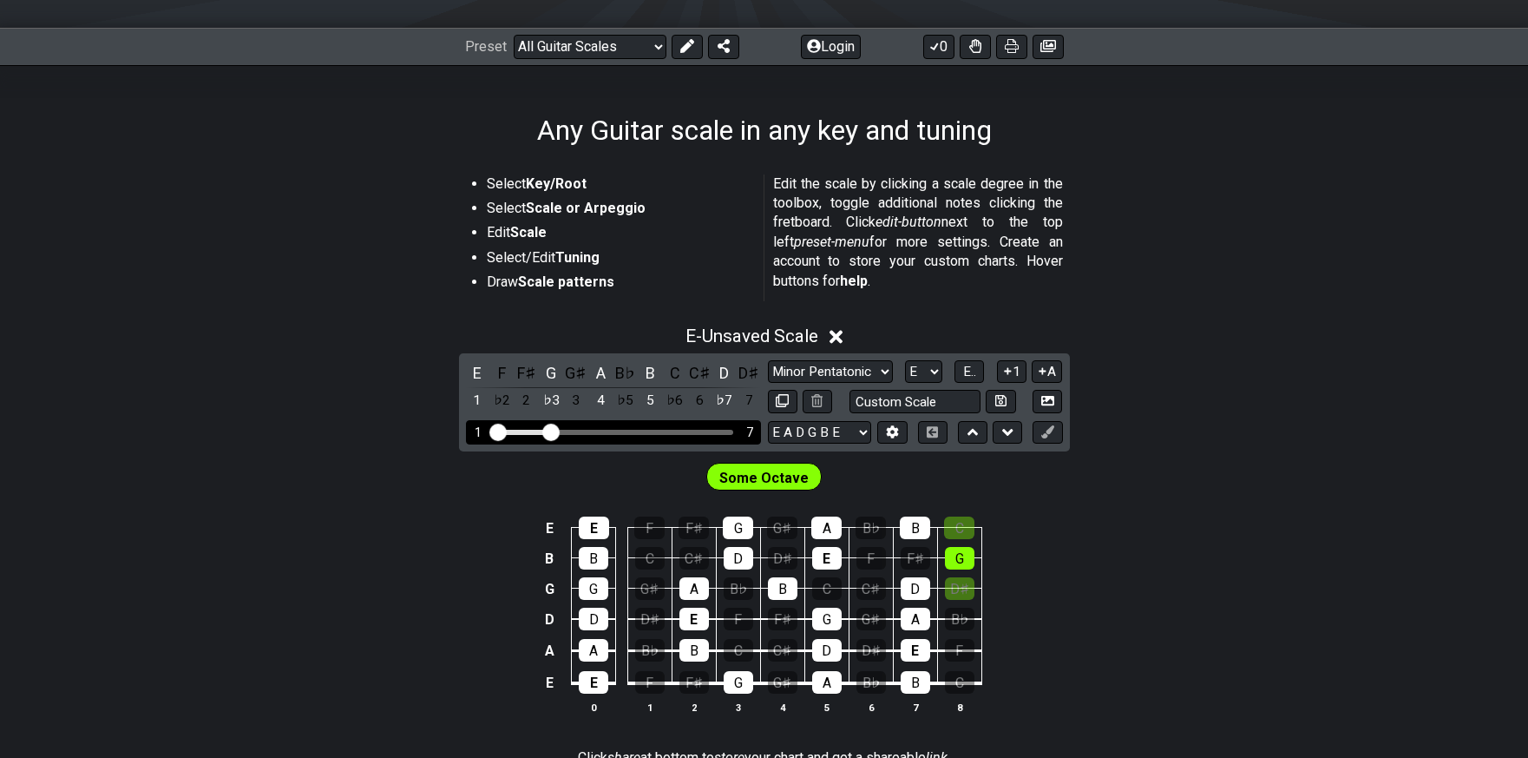
drag, startPoint x: 564, startPoint y: 432, endPoint x: 546, endPoint y: 432, distance: 18.2
click at [547, 430] on input "Visible fret range" at bounding box center [613, 430] width 246 height 0
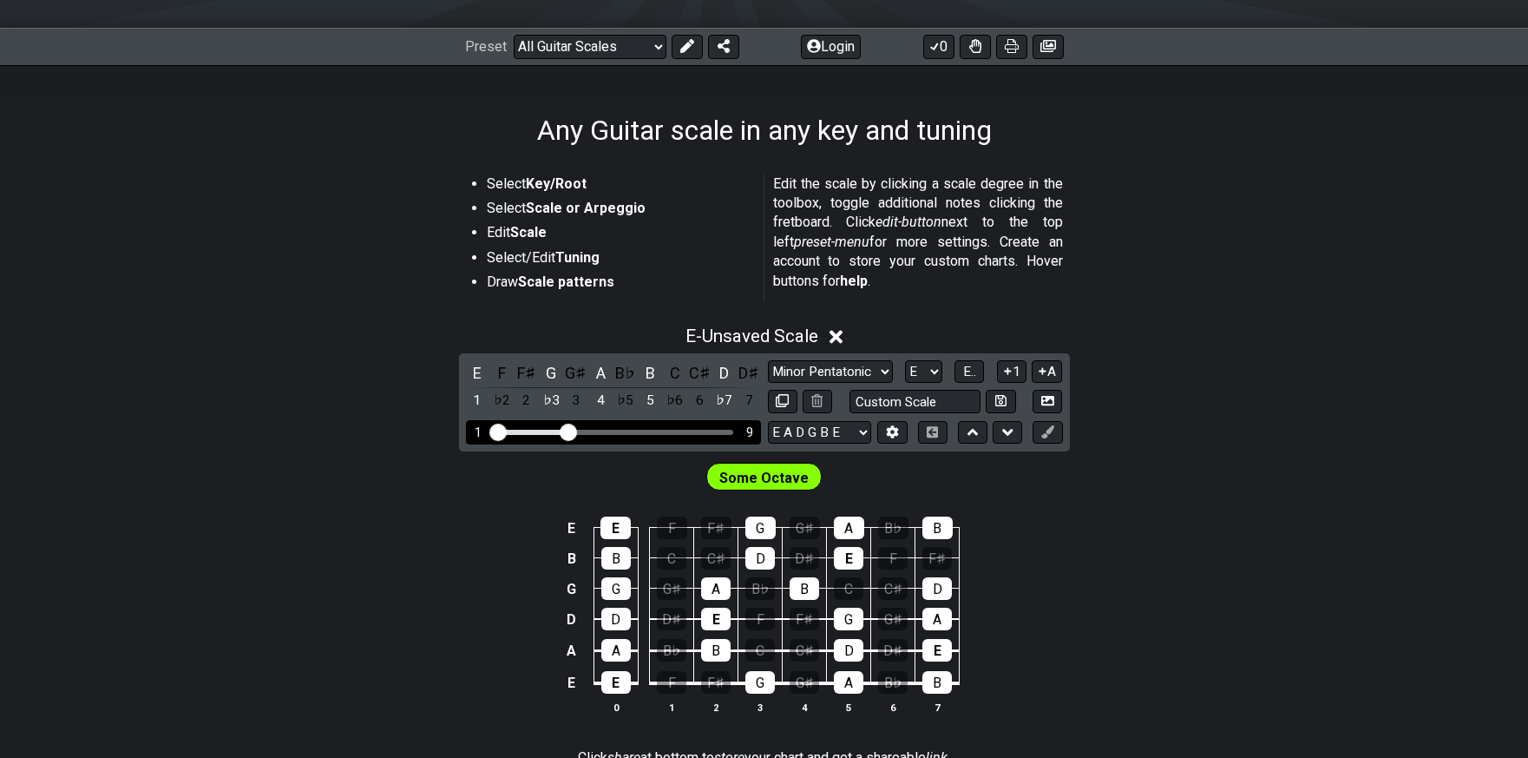
drag, startPoint x: 556, startPoint y: 432, endPoint x: 569, endPoint y: 433, distance: 13.0
click at [569, 430] on input "Visible fret range" at bounding box center [613, 430] width 246 height 0
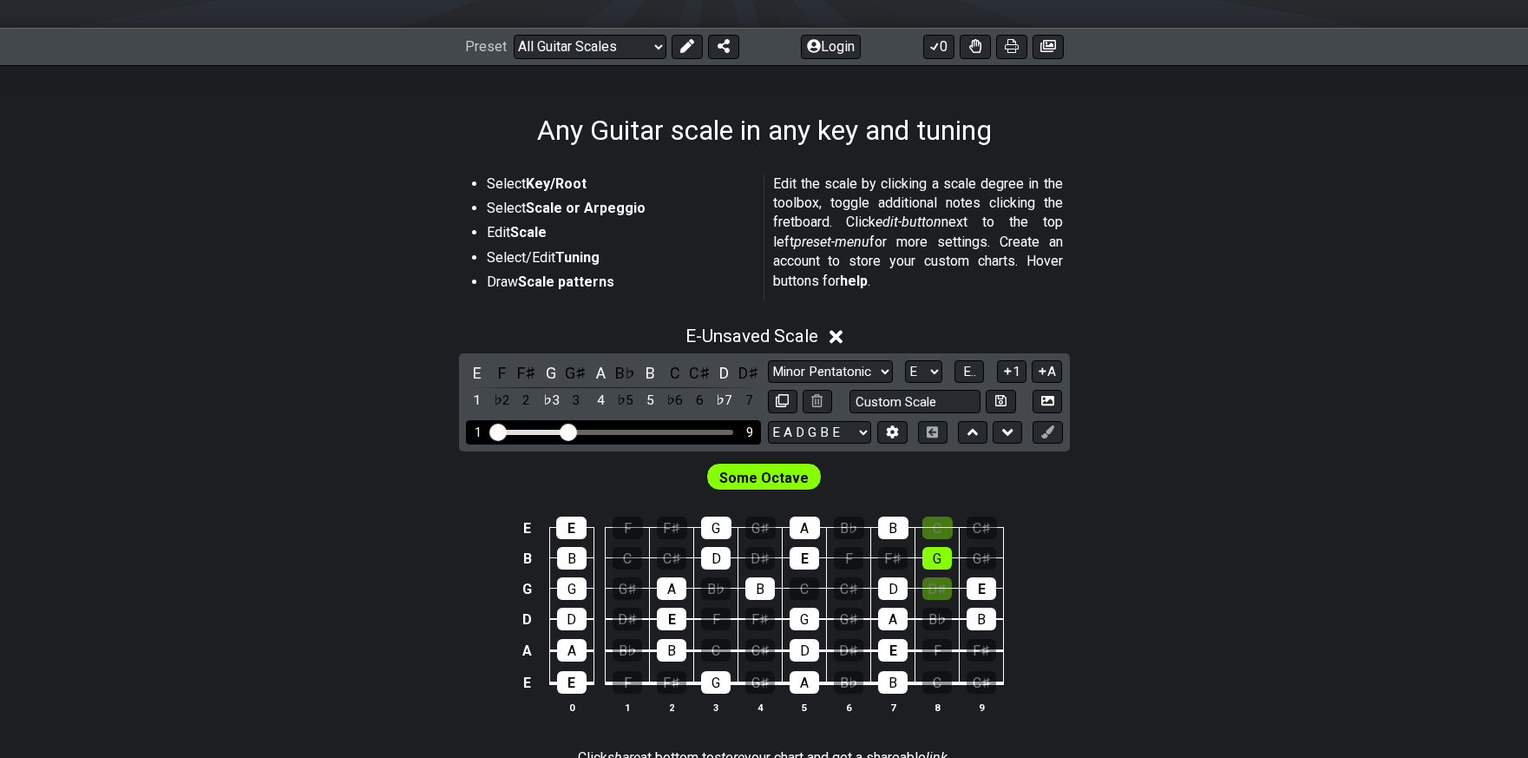
click at [554, 430] on div "Visible fret range" at bounding box center [530, 432] width 75 height 5
click at [969, 366] on span "E.." at bounding box center [969, 372] width 13 height 16
click at [969, 366] on span "1..7" at bounding box center [969, 372] width 21 height 16
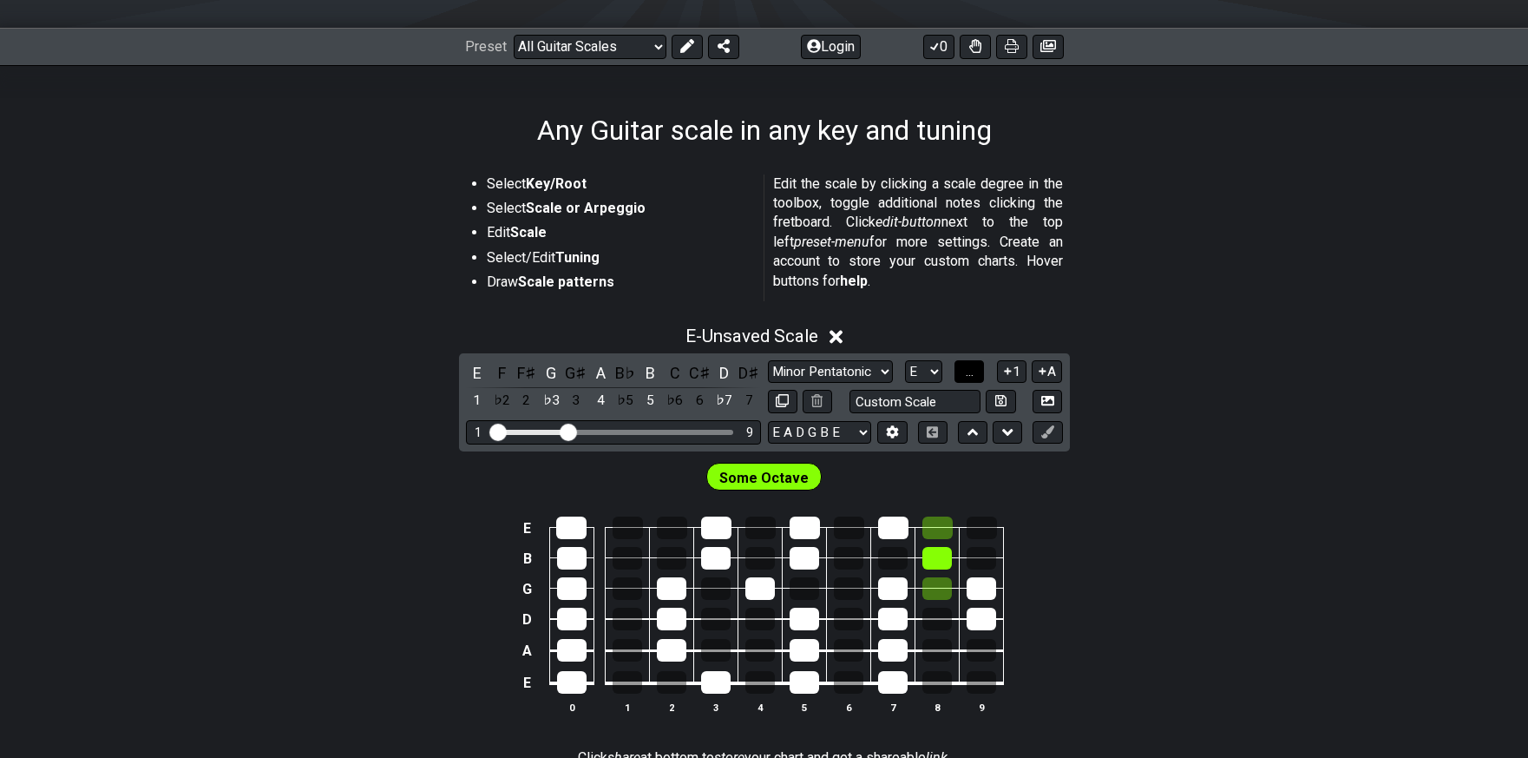
click at [960, 371] on button "..." at bounding box center [970, 371] width 30 height 23
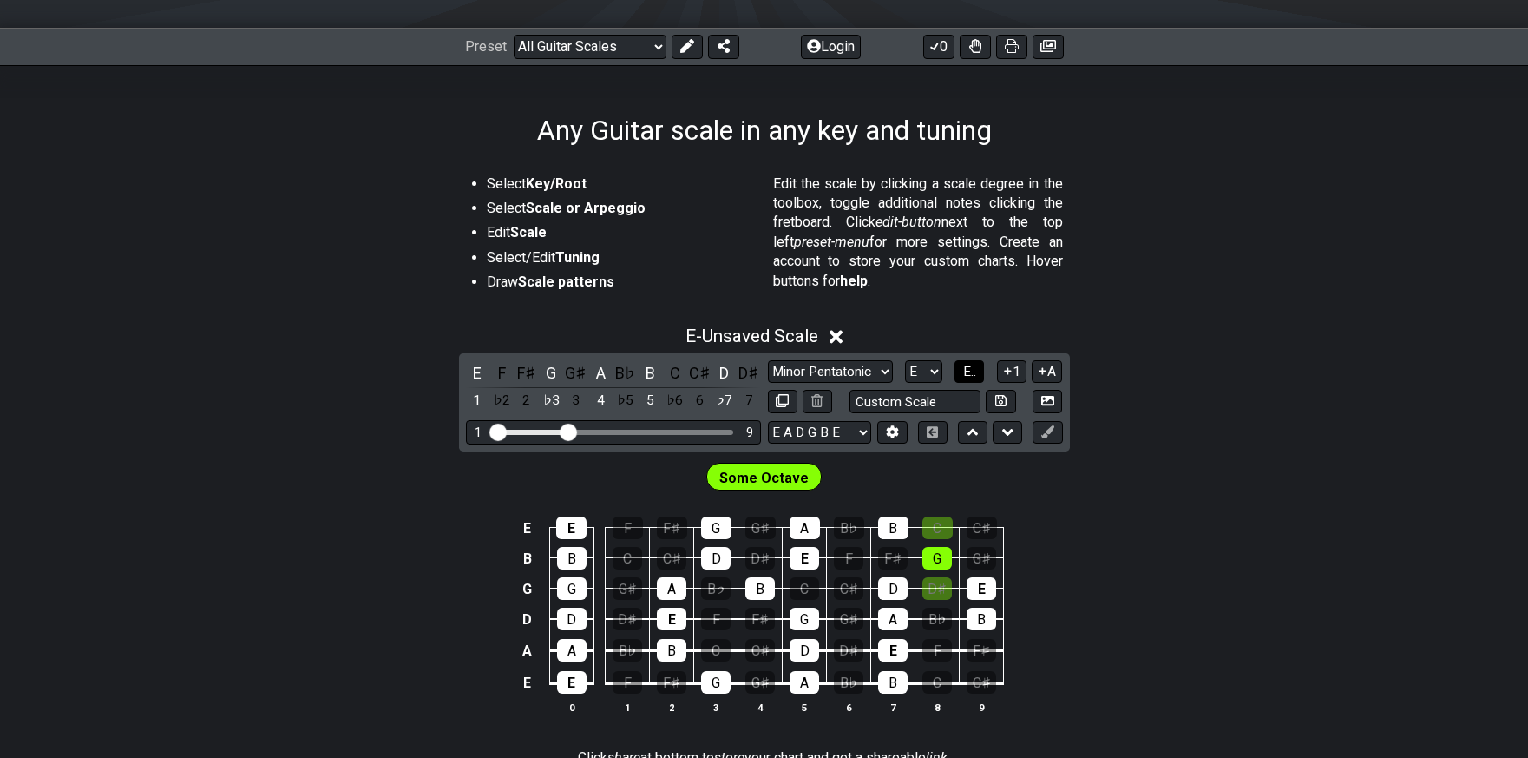
click at [969, 370] on span "E.." at bounding box center [969, 372] width 13 height 16
click at [969, 370] on span "1..7" at bounding box center [969, 372] width 21 height 16
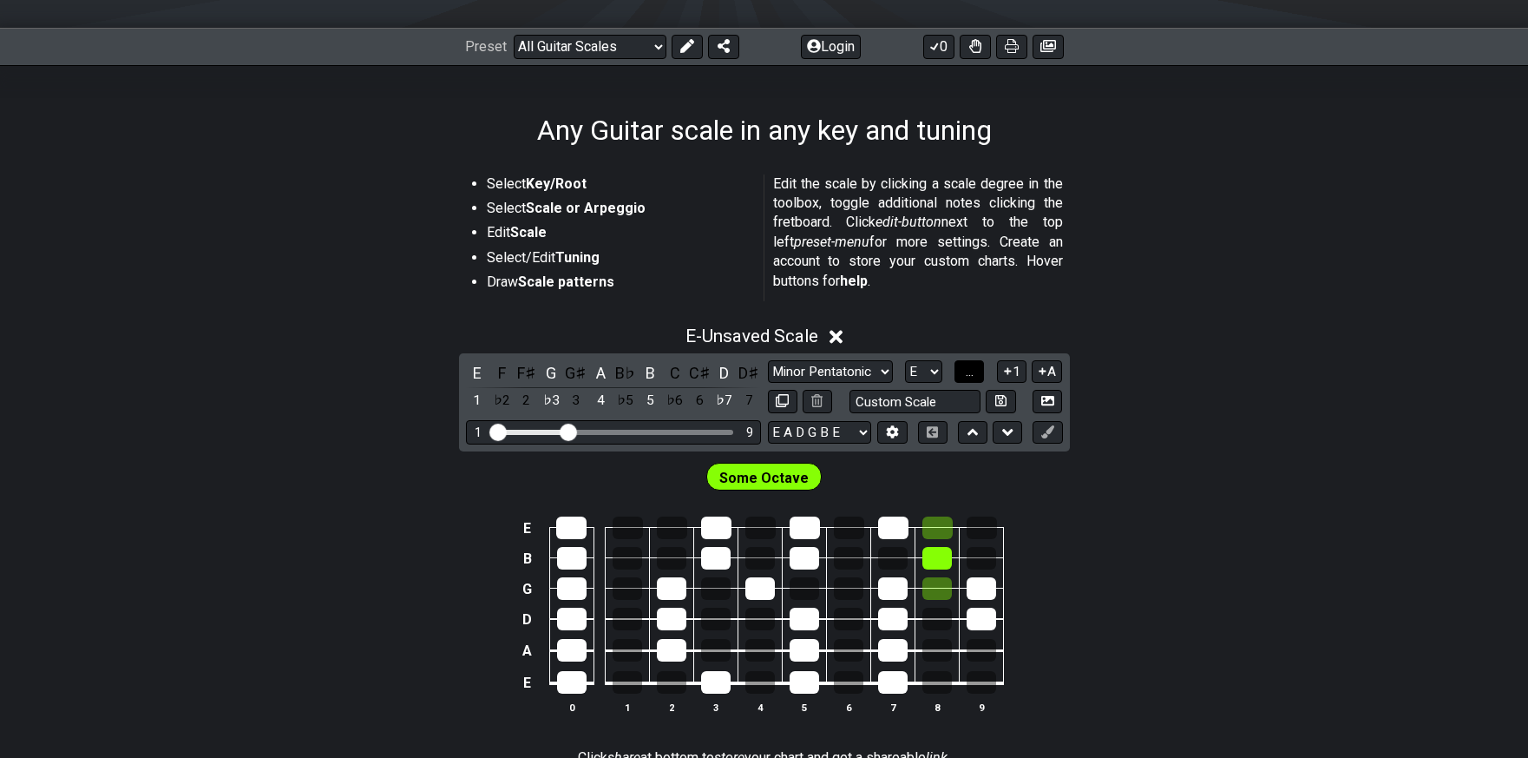
click at [969, 370] on span "..." at bounding box center [970, 372] width 8 height 16
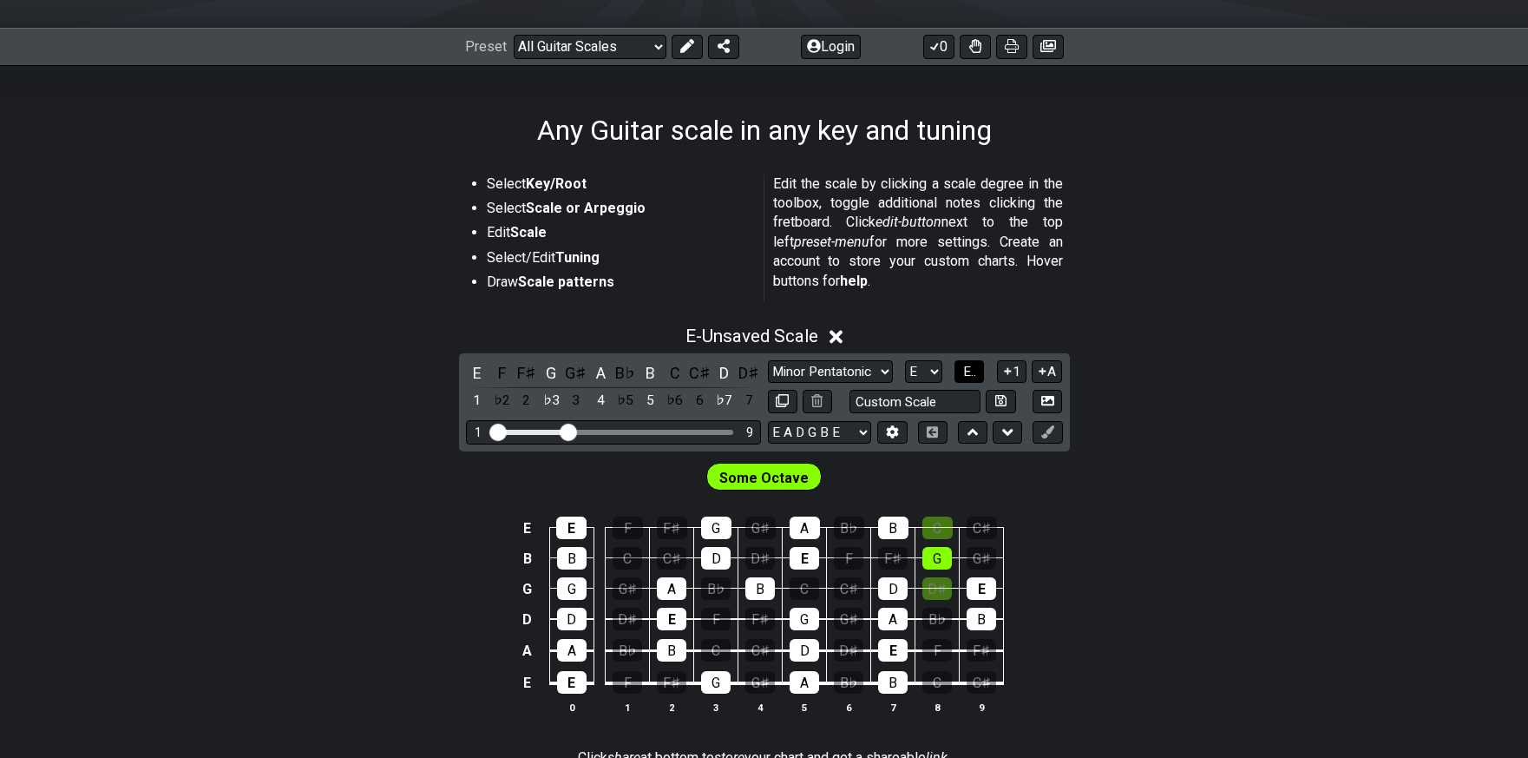
click at [969, 370] on span "E.." at bounding box center [969, 372] width 13 height 16
click at [969, 370] on span "1..7" at bounding box center [969, 372] width 21 height 16
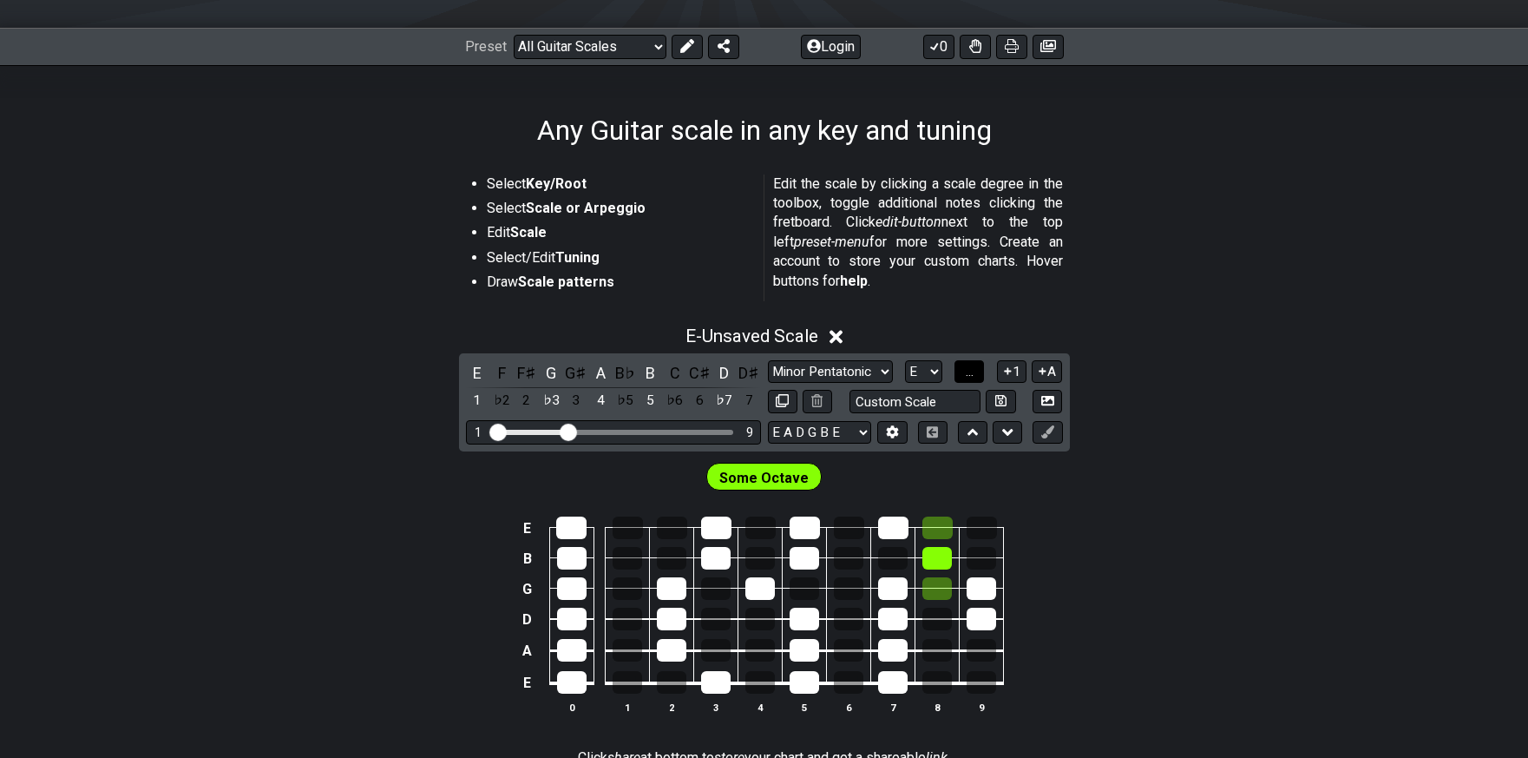
click at [969, 370] on span "..." at bounding box center [970, 372] width 8 height 16
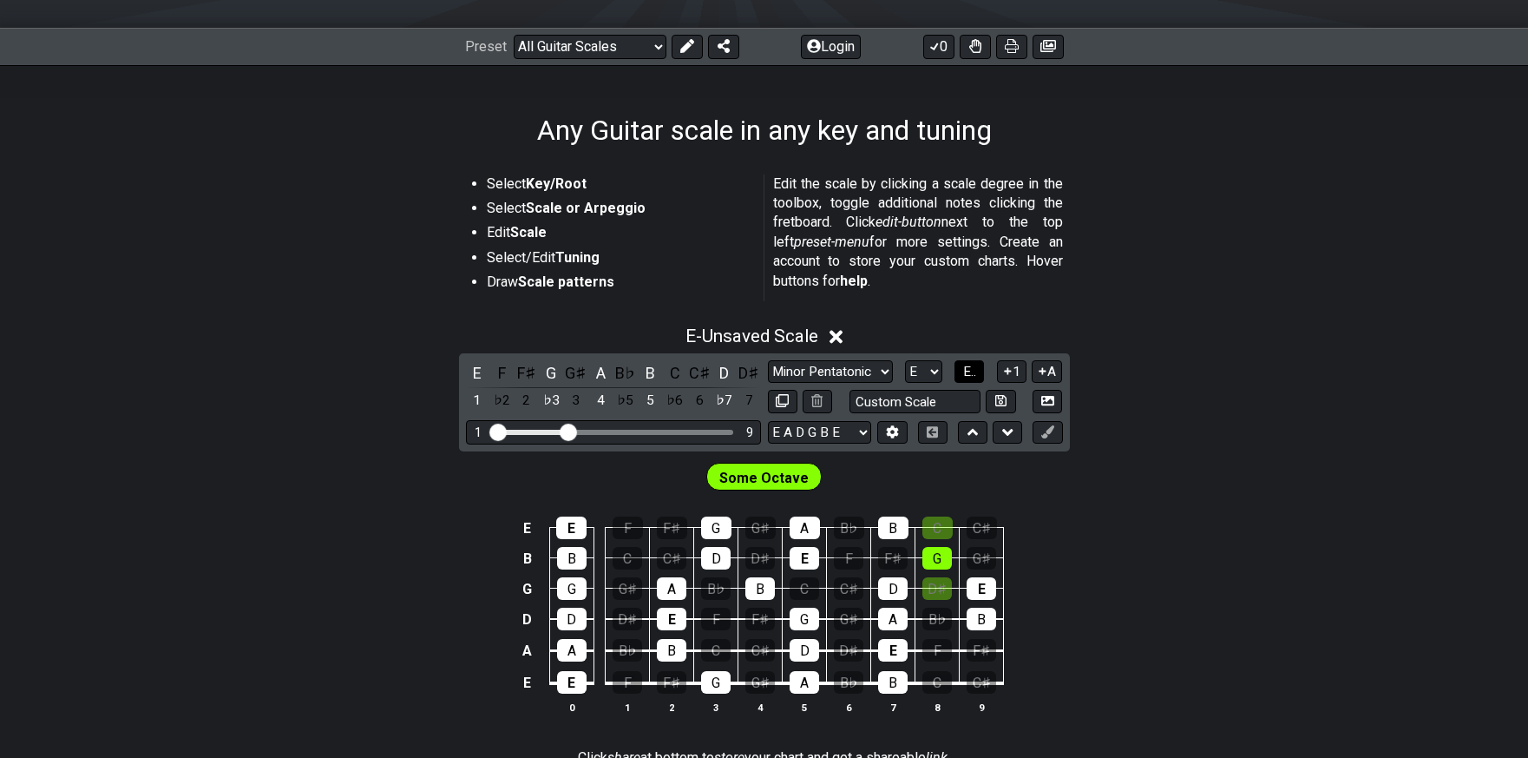
click at [969, 370] on span "E.." at bounding box center [969, 372] width 13 height 16
click at [969, 370] on span "1..7" at bounding box center [969, 372] width 21 height 16
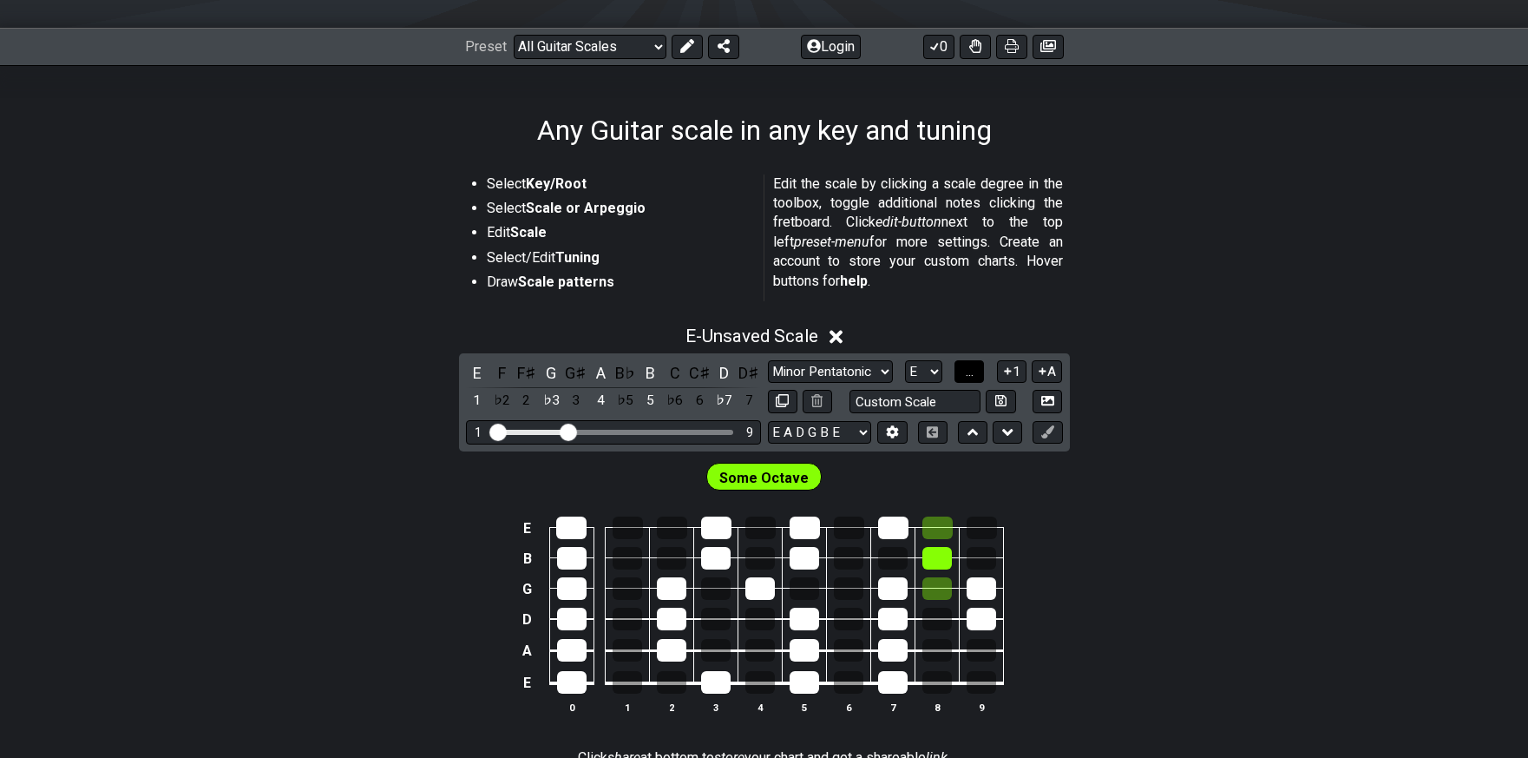
click at [974, 371] on span "..." at bounding box center [970, 372] width 8 height 16
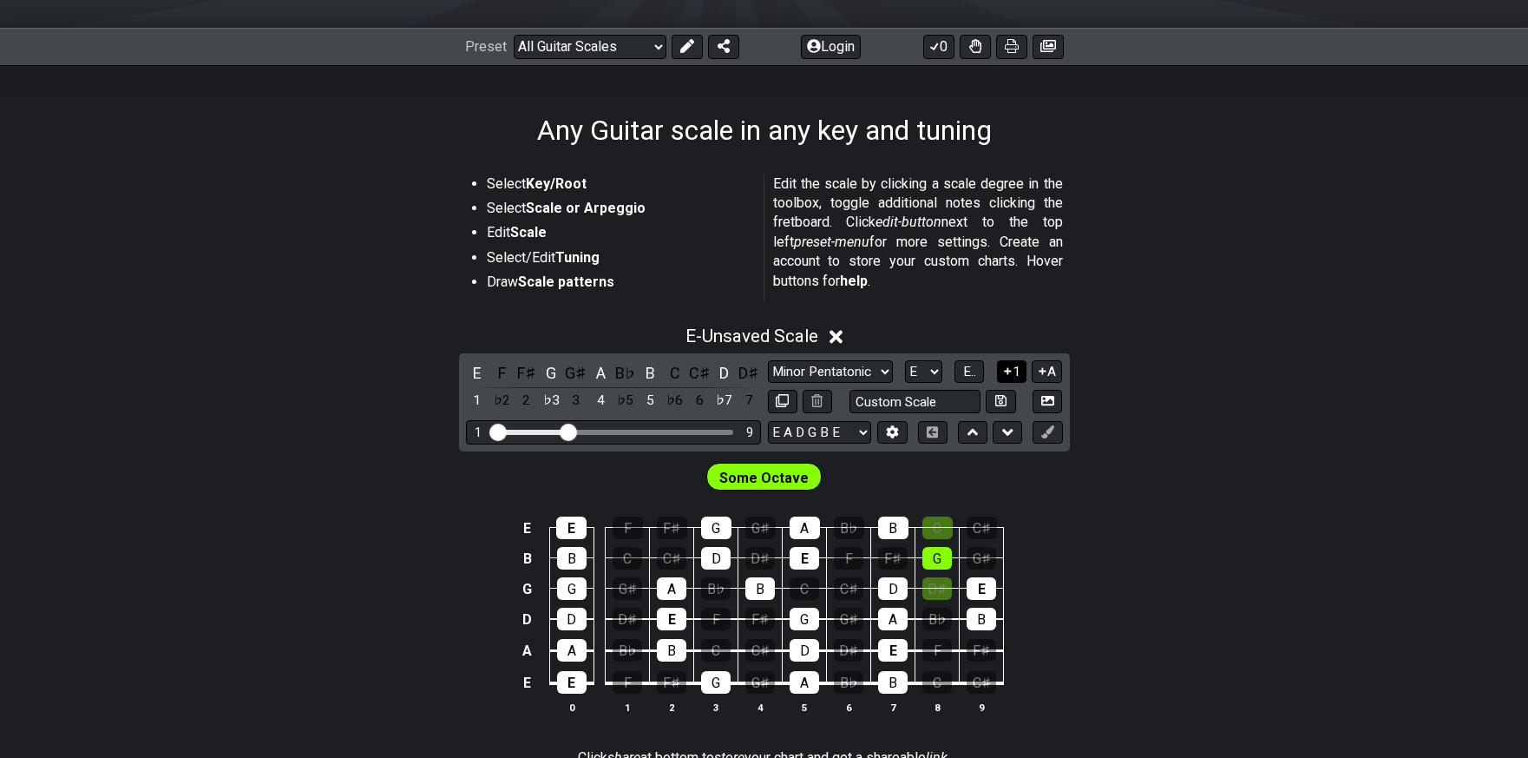
click at [1015, 374] on button "1" at bounding box center [1012, 371] width 30 height 23
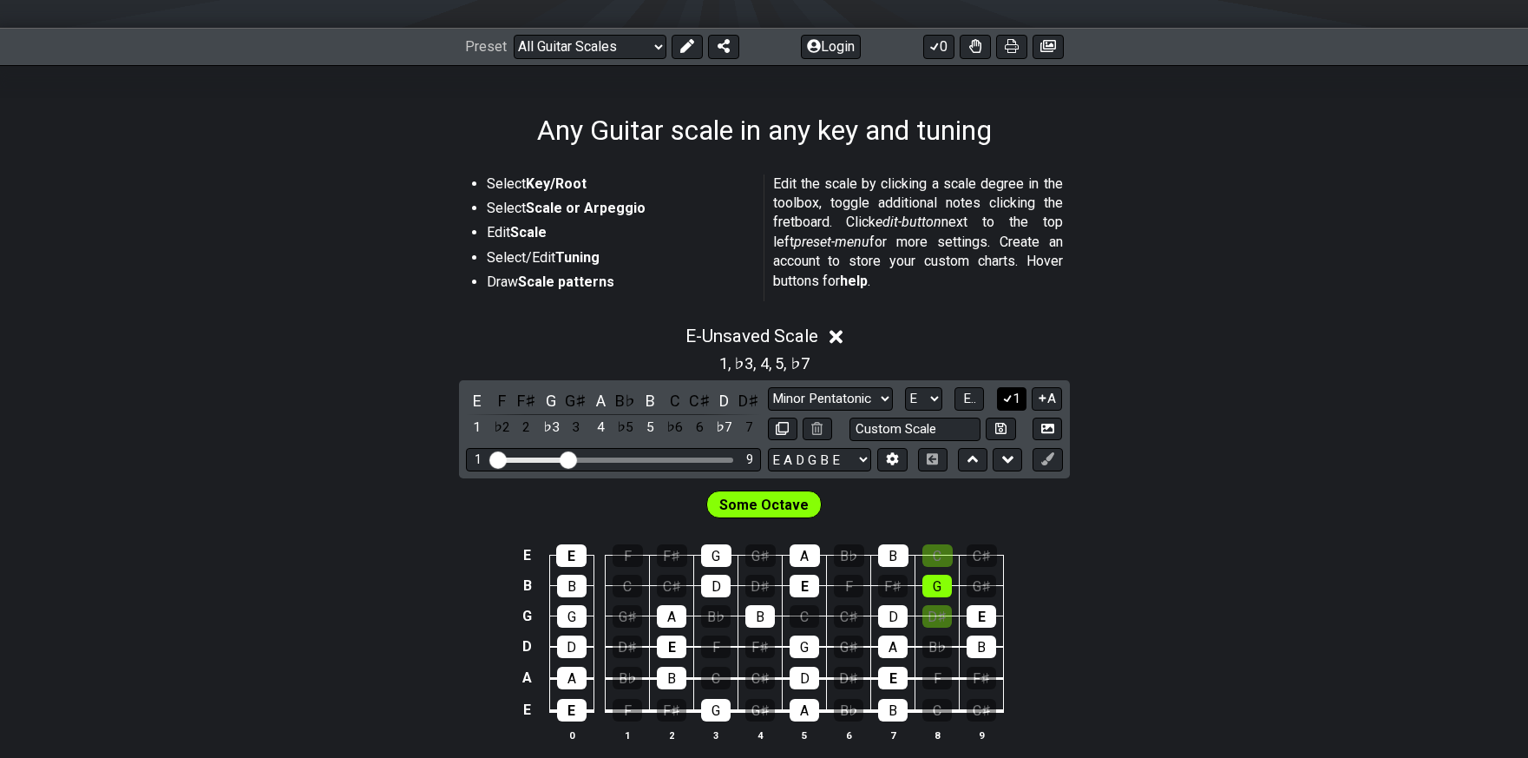
click at [1015, 394] on button "1" at bounding box center [1012, 398] width 30 height 23
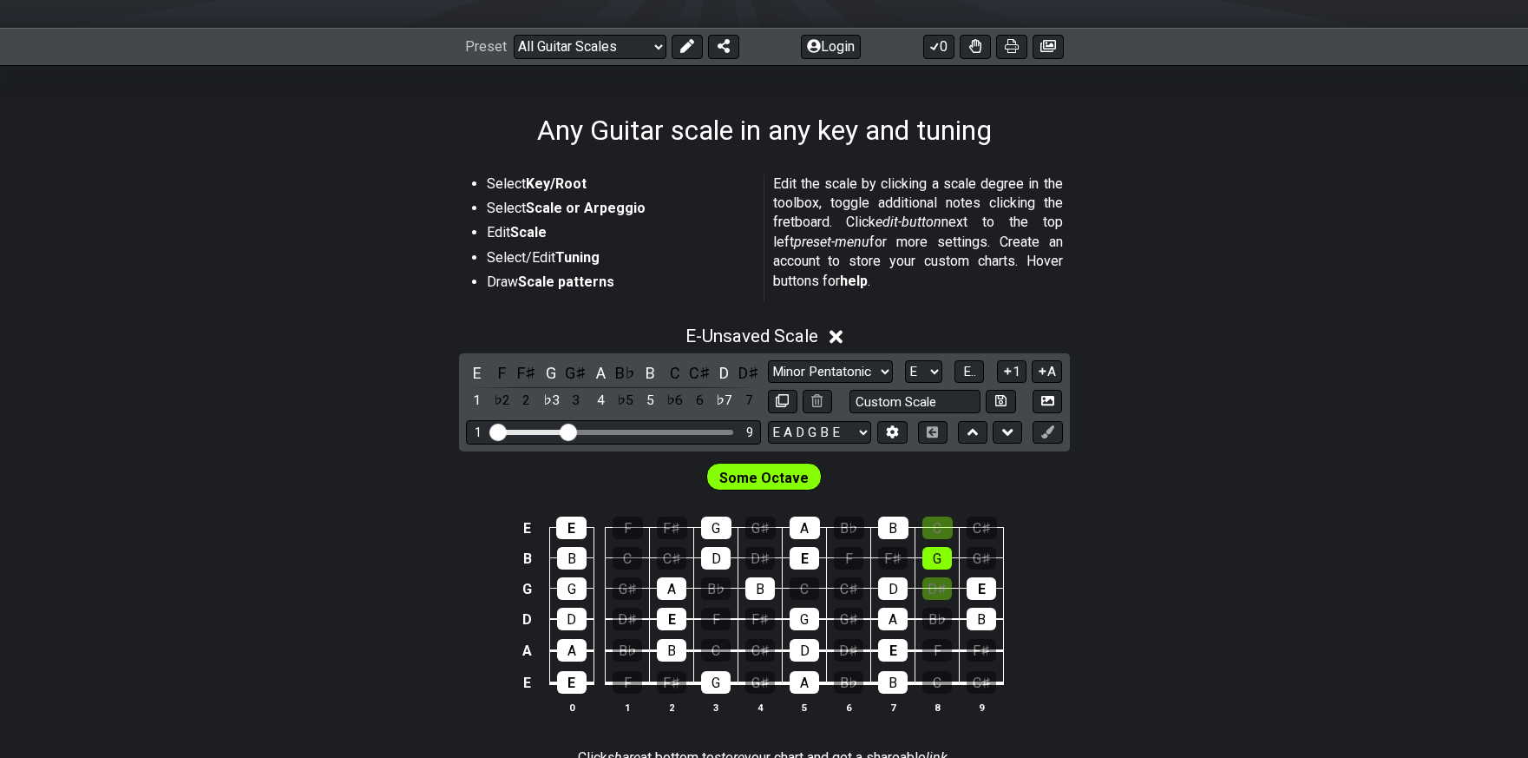
click at [1005, 370] on icon at bounding box center [1007, 370] width 7 height 7
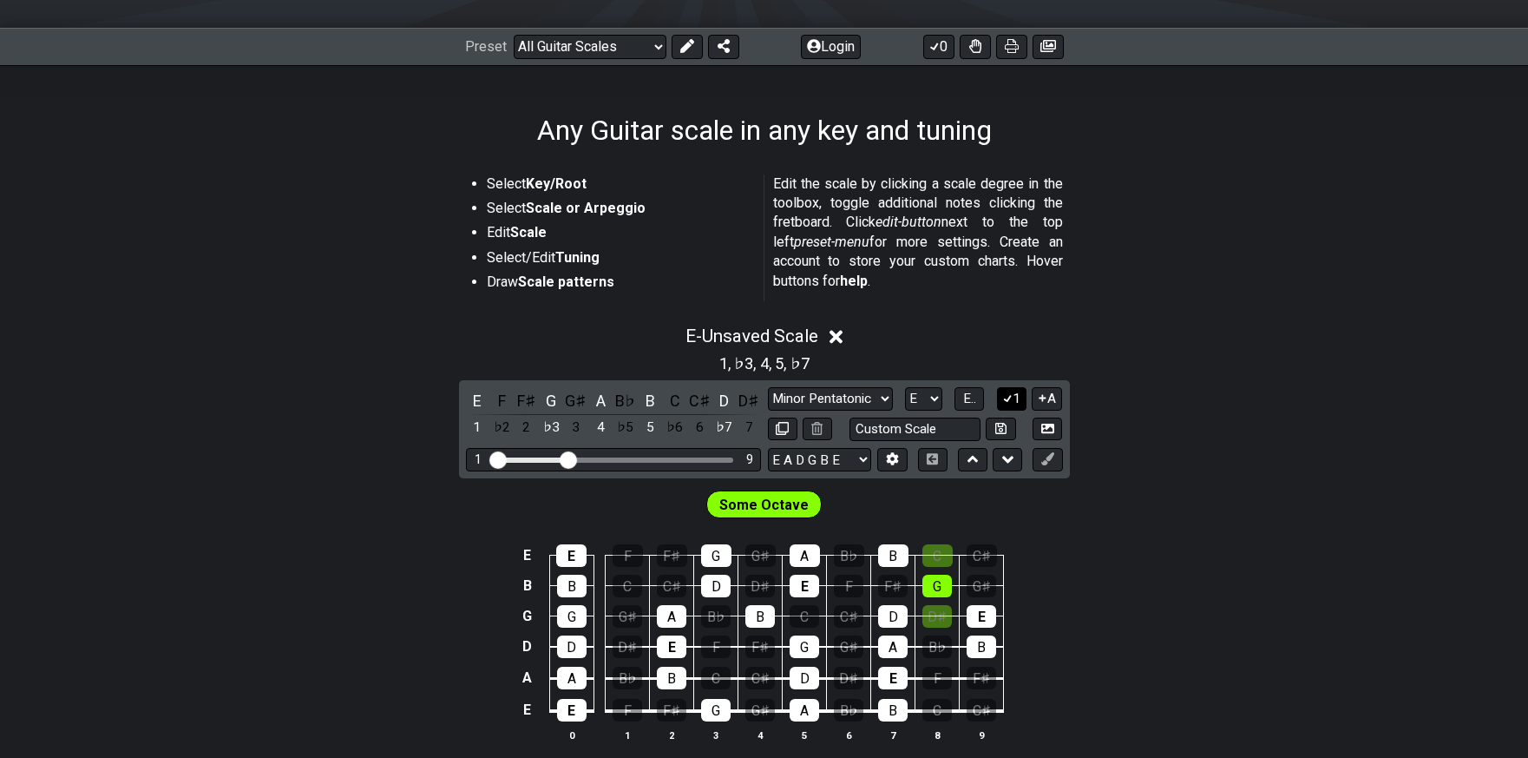
click at [1021, 398] on button "1" at bounding box center [1012, 398] width 30 height 23
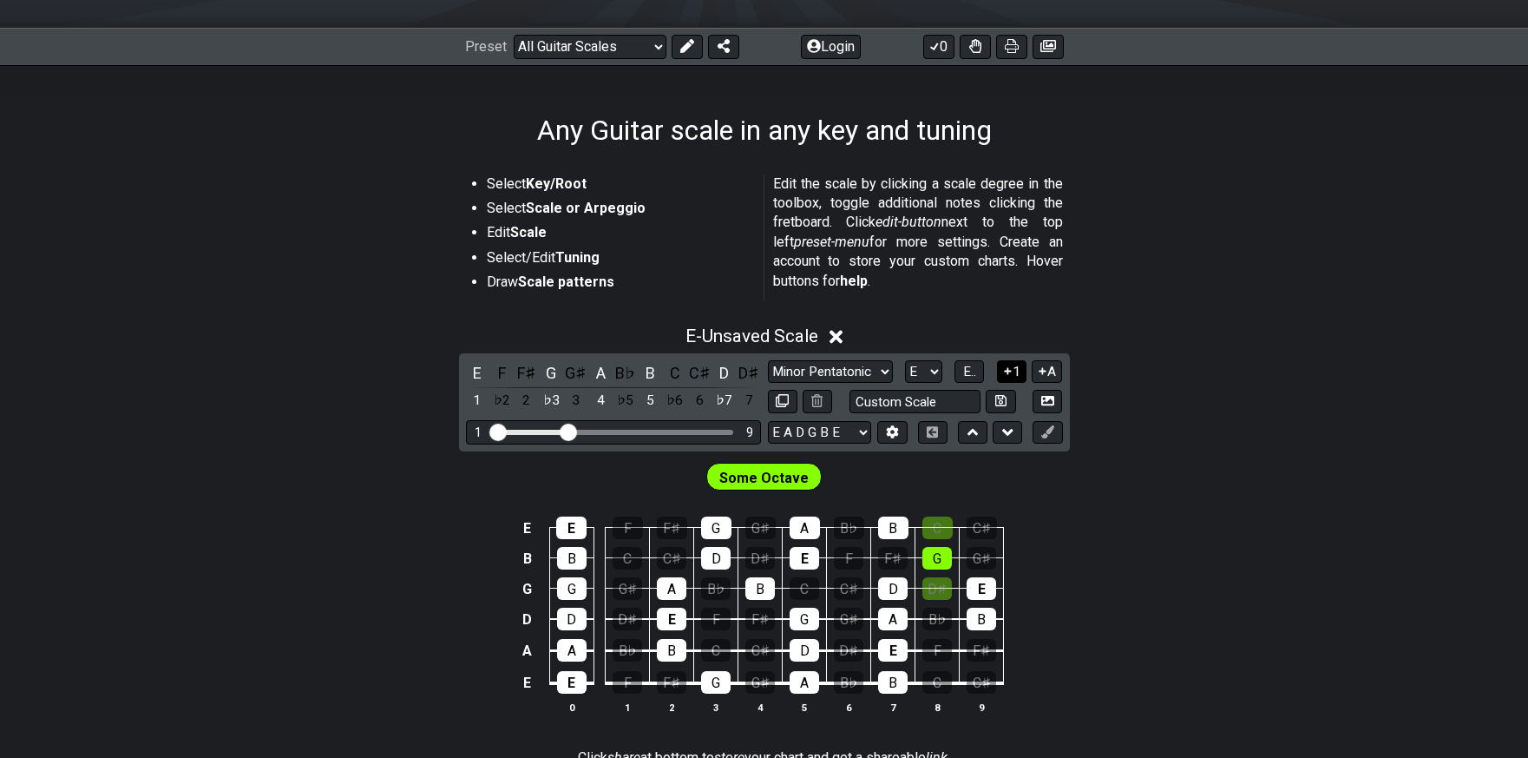
click at [1013, 375] on button "1" at bounding box center [1012, 371] width 30 height 23
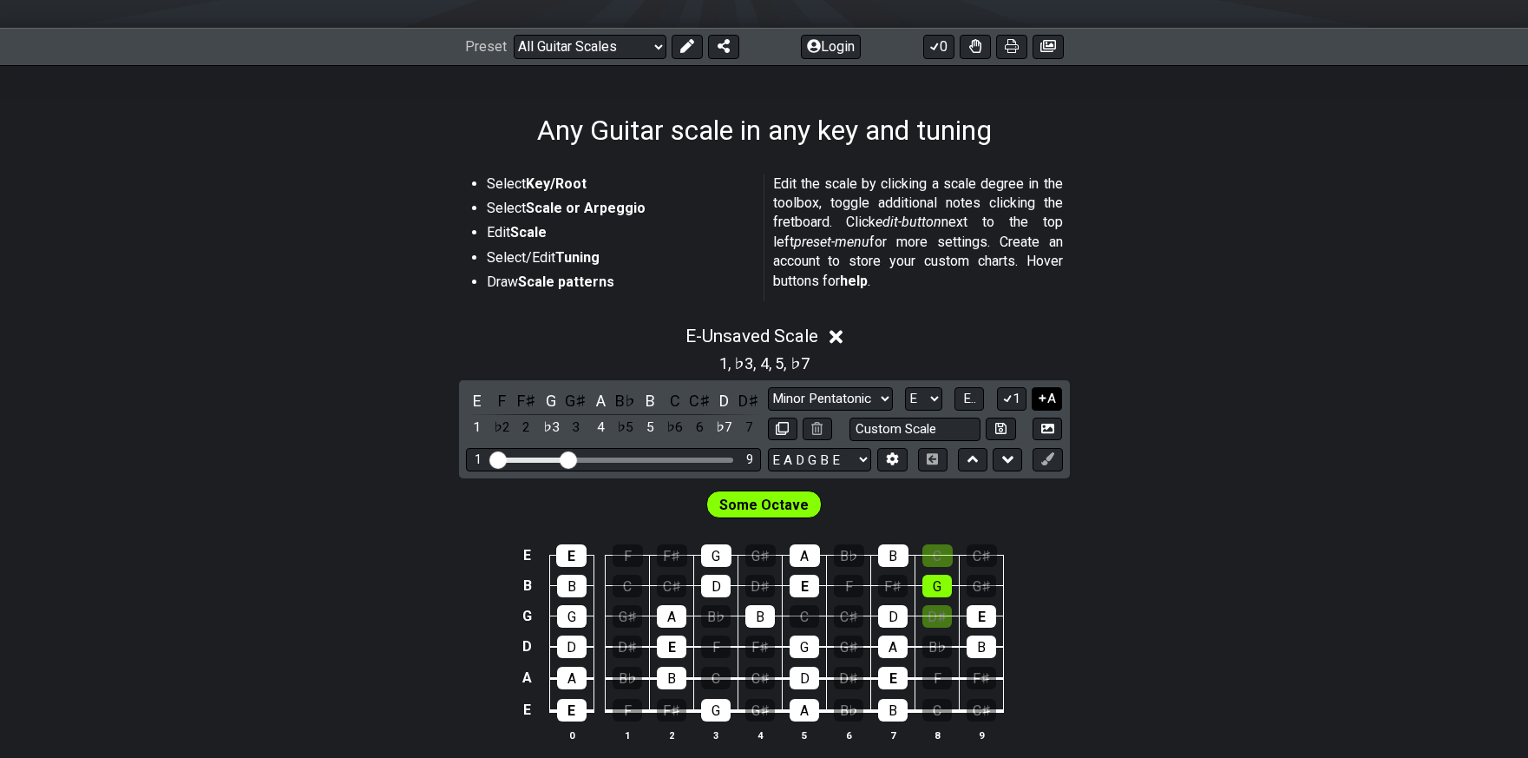
click at [1051, 398] on button "A" at bounding box center [1047, 398] width 30 height 23
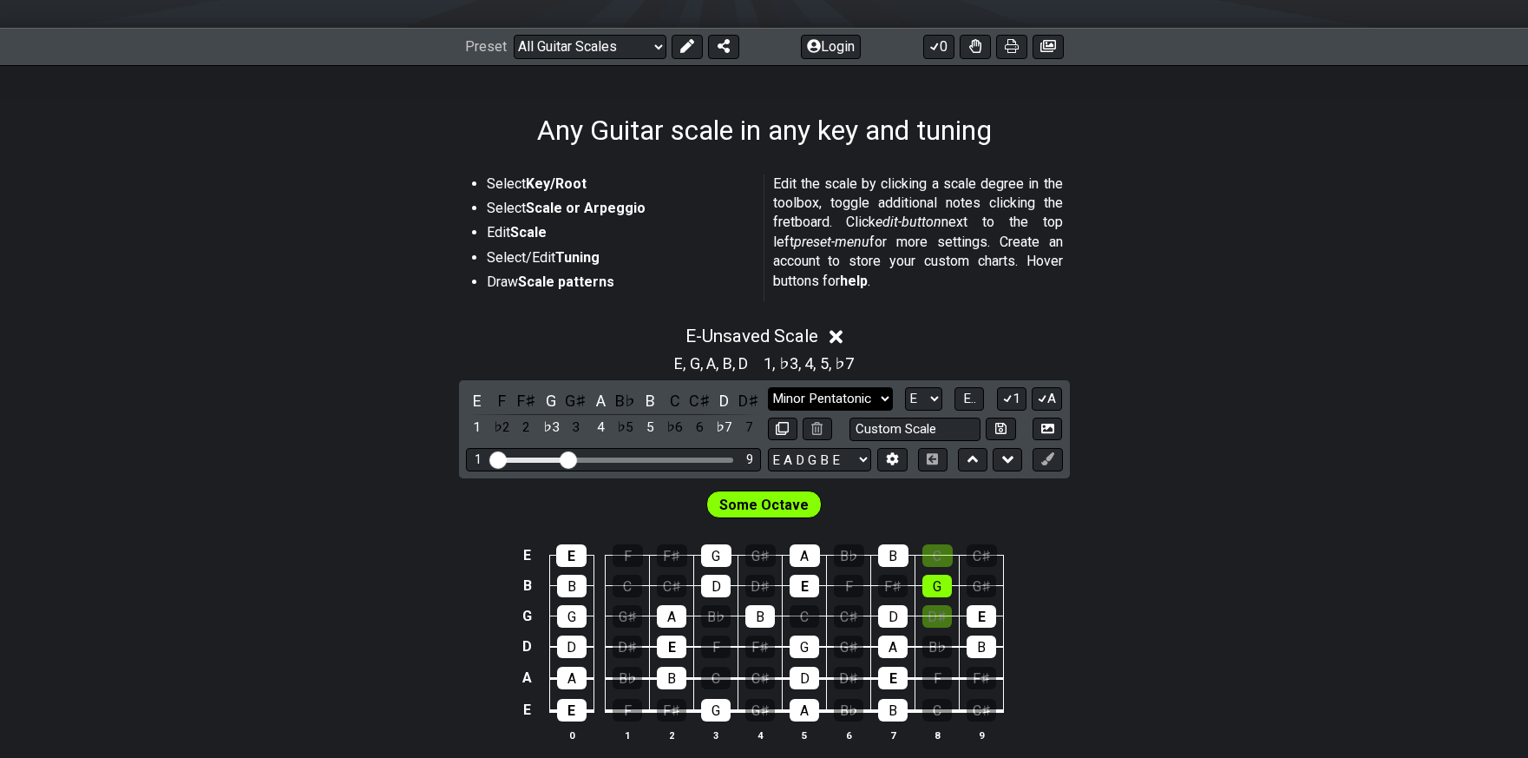
click at [883, 396] on select "Minor Pentatonic Root Minor Pentatonic Major Pentatonic Minor Blues Major Blues…" at bounding box center [830, 398] width 125 height 23
